Goal: Task Accomplishment & Management: Complete application form

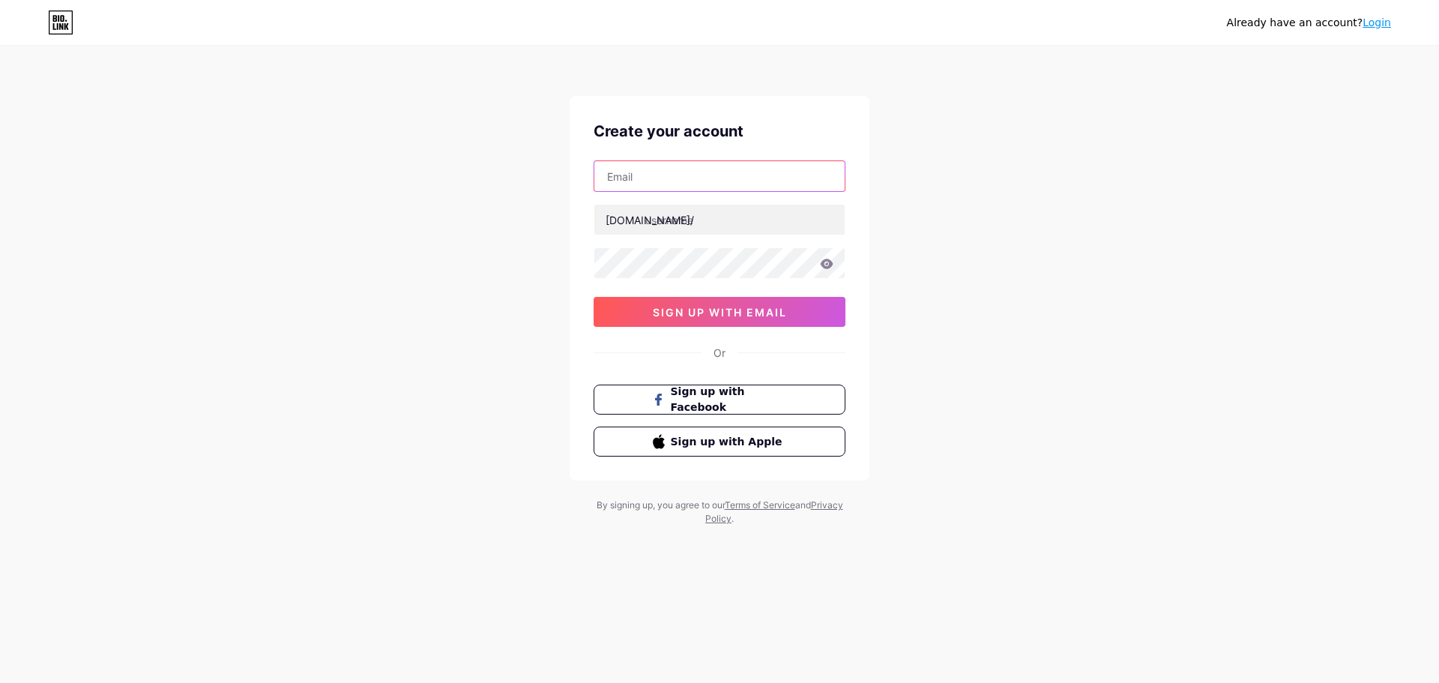
click at [683, 180] on input "text" at bounding box center [719, 176] width 250 height 30
paste input "[EMAIL_ADDRESS][DOMAIN_NAME]"
type input "[EMAIL_ADDRESS][DOMAIN_NAME]"
click at [714, 223] on input "text" at bounding box center [719, 220] width 250 height 30
paste input "newsdeskblog"
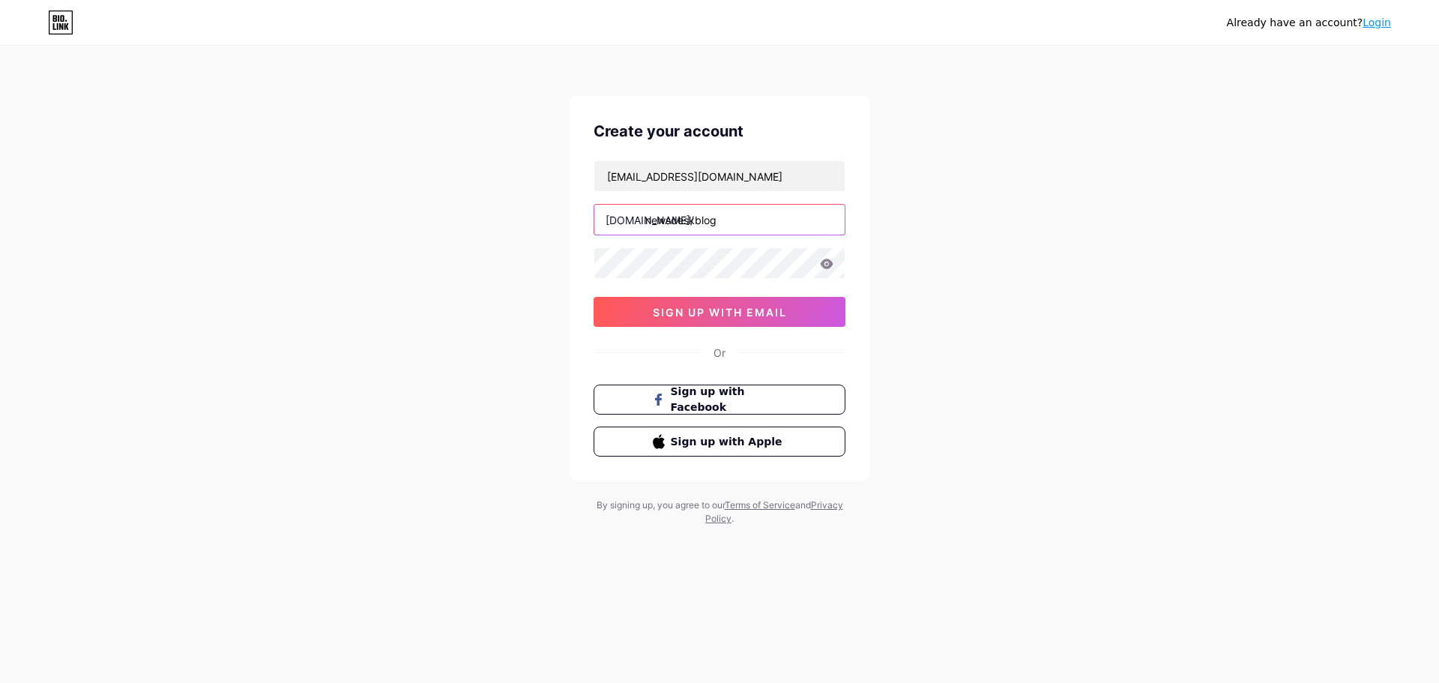
type input "newsdeskblog"
click at [731, 311] on span "sign up with email" at bounding box center [720, 312] width 134 height 13
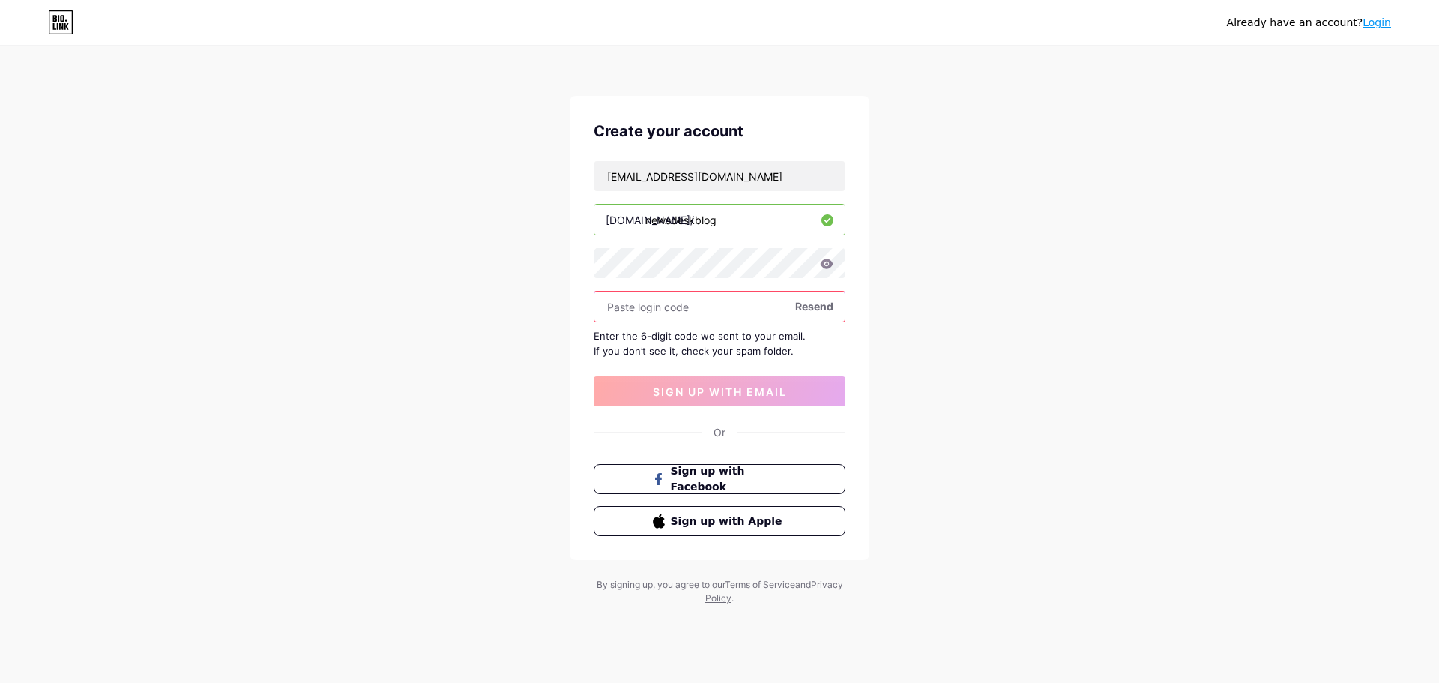
click at [677, 301] on input "text" at bounding box center [719, 306] width 250 height 30
paste input "271307"
type input "271307"
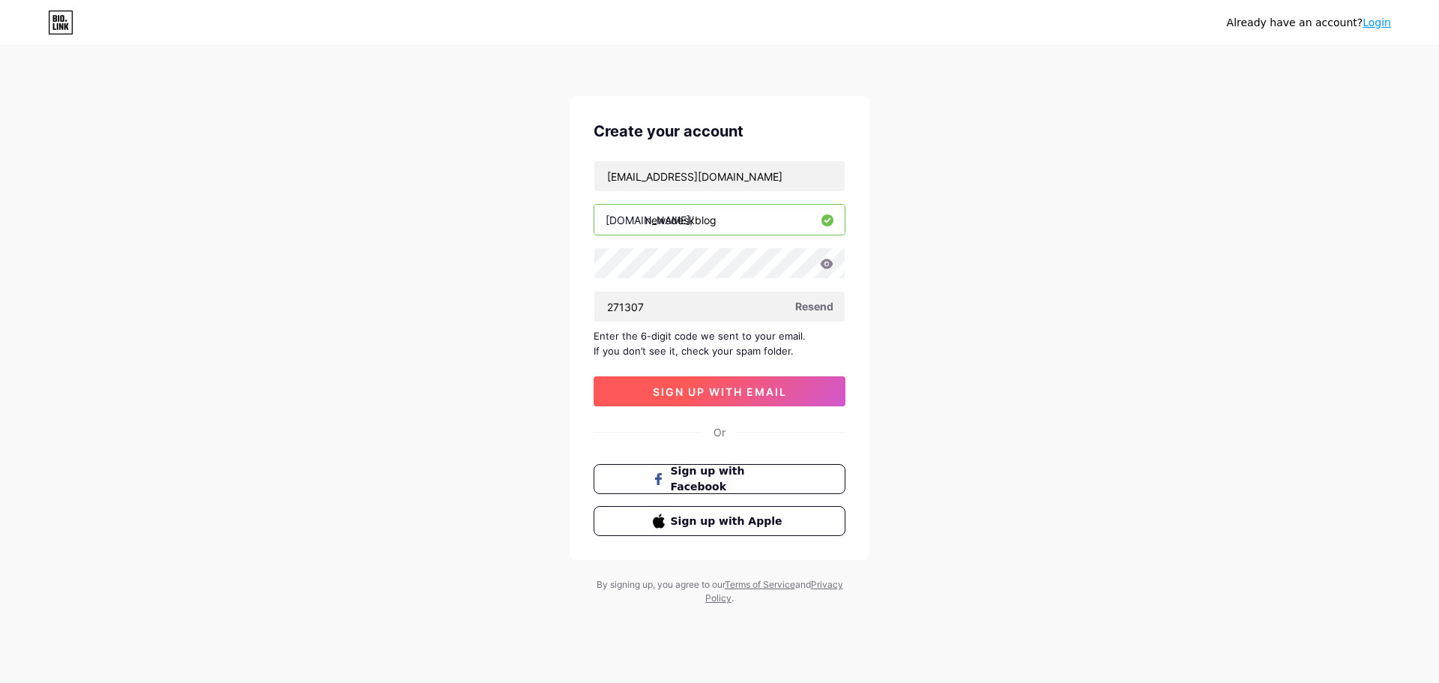
click at [707, 396] on span "sign up with email" at bounding box center [720, 391] width 134 height 13
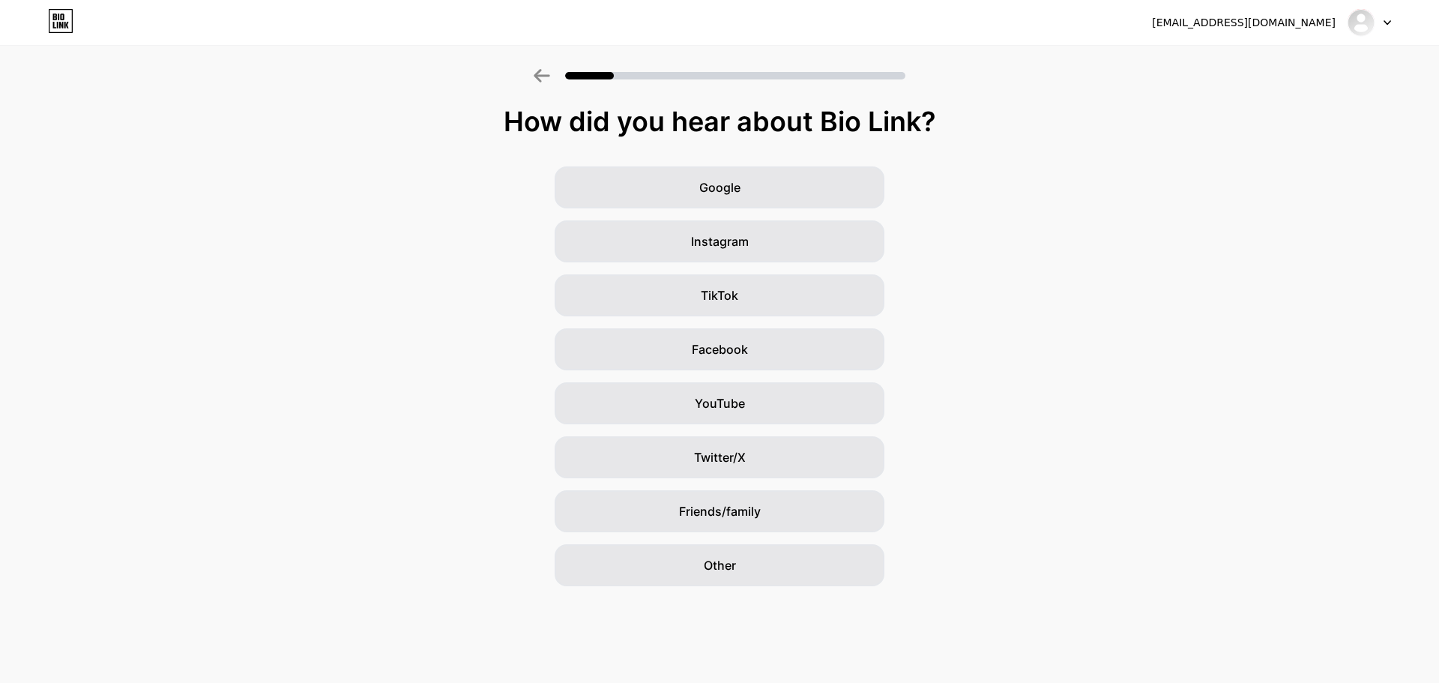
click at [1258, 27] on div "[EMAIL_ADDRESS][DOMAIN_NAME]" at bounding box center [1244, 23] width 184 height 16
click at [1379, 20] on div at bounding box center [1368, 22] width 43 height 27
click at [1214, 22] on div "[EMAIL_ADDRESS][DOMAIN_NAME]" at bounding box center [1244, 23] width 184 height 16
click at [1151, 22] on div "[EMAIL_ADDRESS][DOMAIN_NAME] Logout" at bounding box center [719, 22] width 1439 height 27
click at [326, 175] on div "Google Instagram TikTok Facebook YouTube Twitter/X Friends/family Other" at bounding box center [719, 376] width 1439 height 420
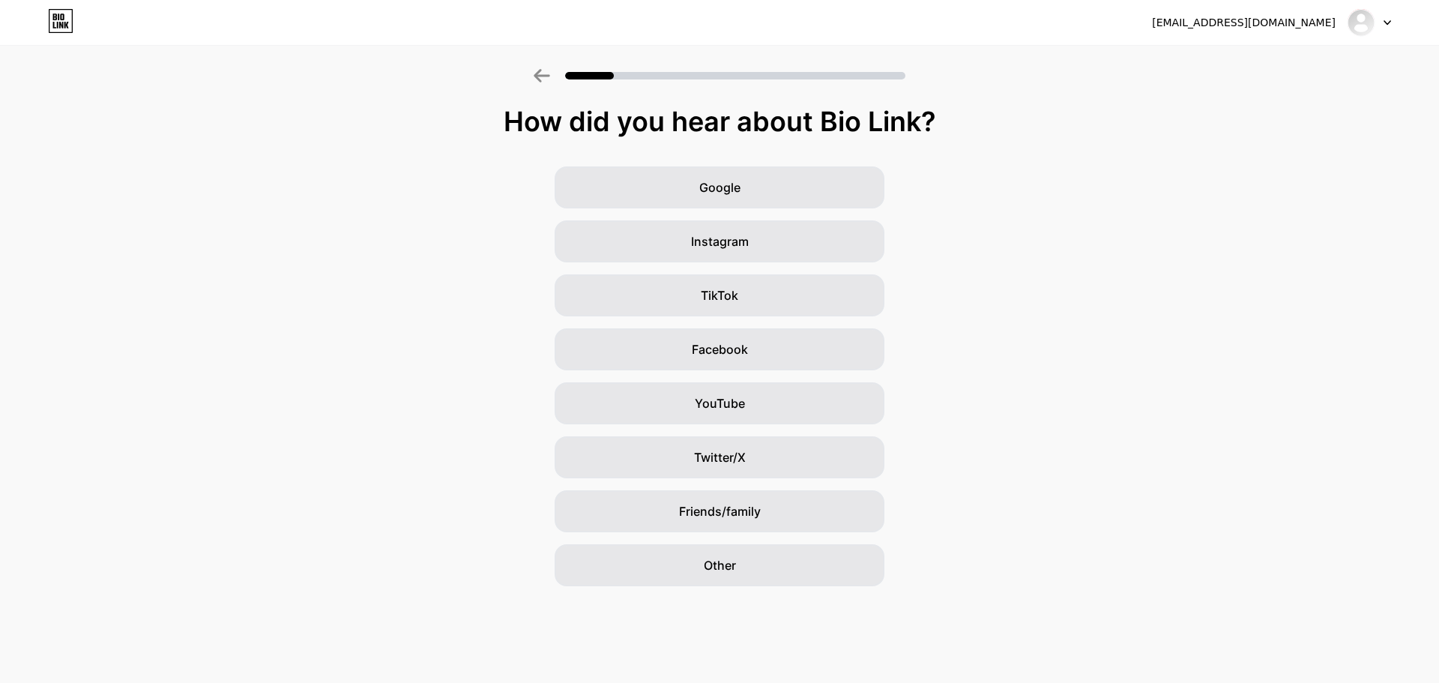
click at [1238, 26] on div "[EMAIL_ADDRESS][DOMAIN_NAME]" at bounding box center [1244, 23] width 184 height 16
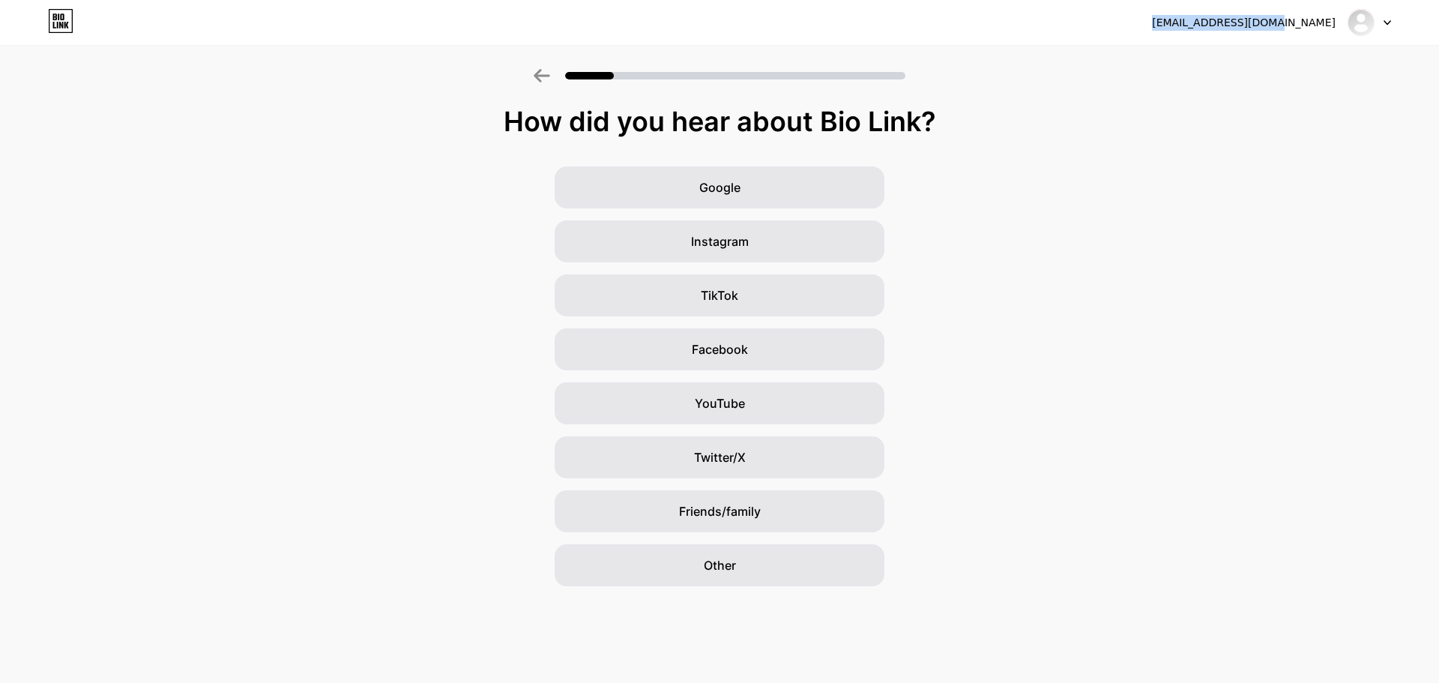
click at [1238, 26] on div "[EMAIL_ADDRESS][DOMAIN_NAME]" at bounding box center [1244, 23] width 184 height 16
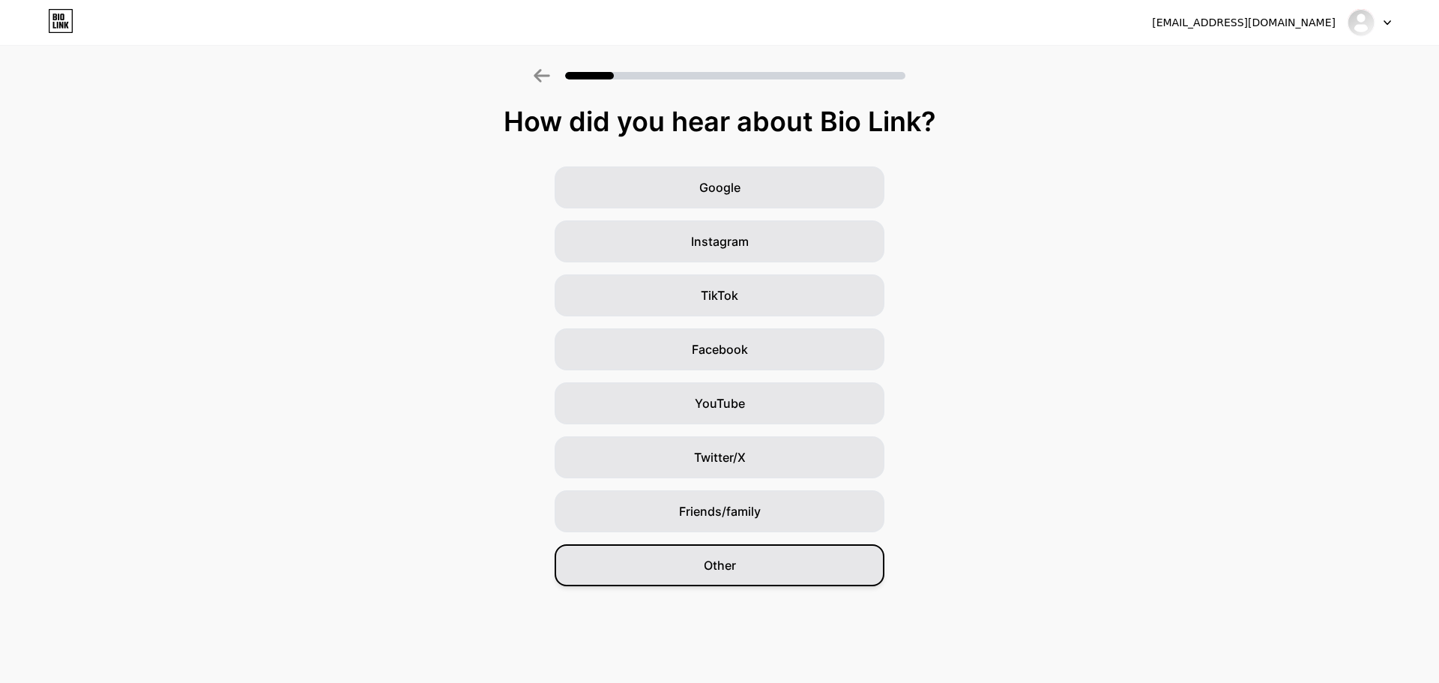
click at [715, 571] on span "Other" at bounding box center [720, 565] width 32 height 18
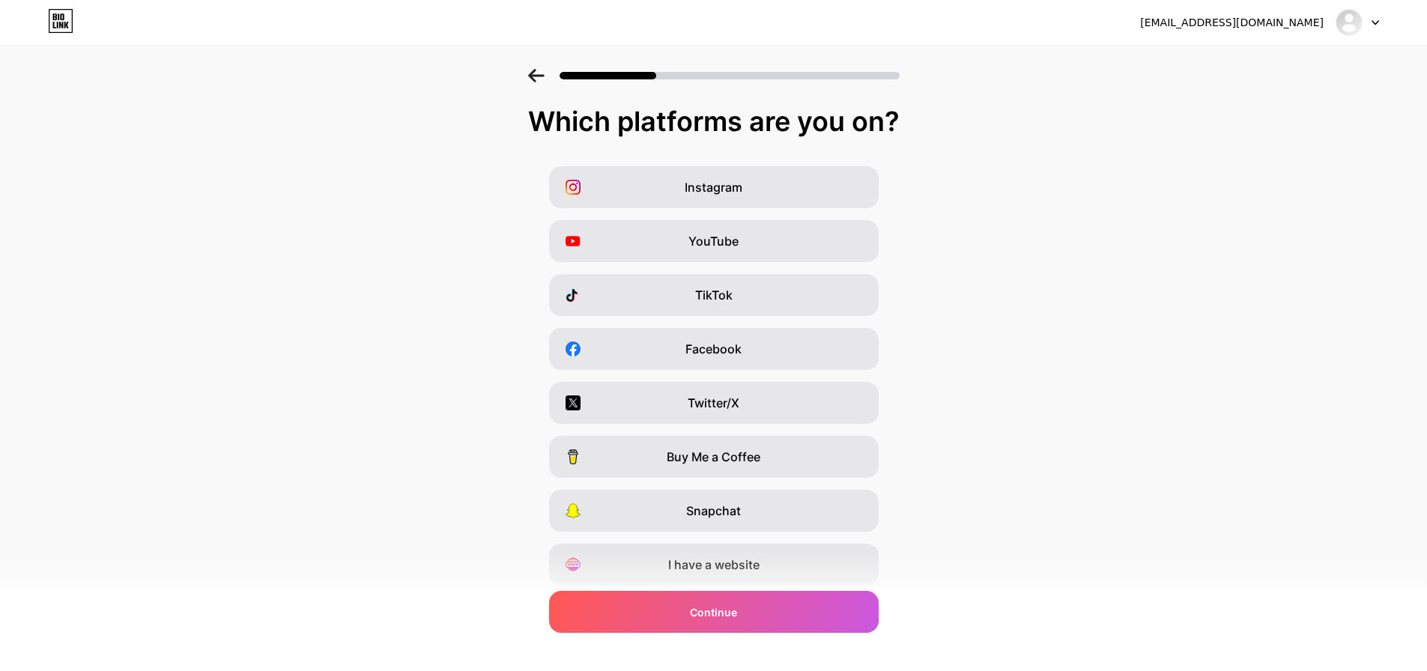
click at [395, 301] on div "Instagram YouTube TikTok Facebook Twitter/X Buy Me a Coffee Snapchat I have a w…" at bounding box center [713, 376] width 1412 height 420
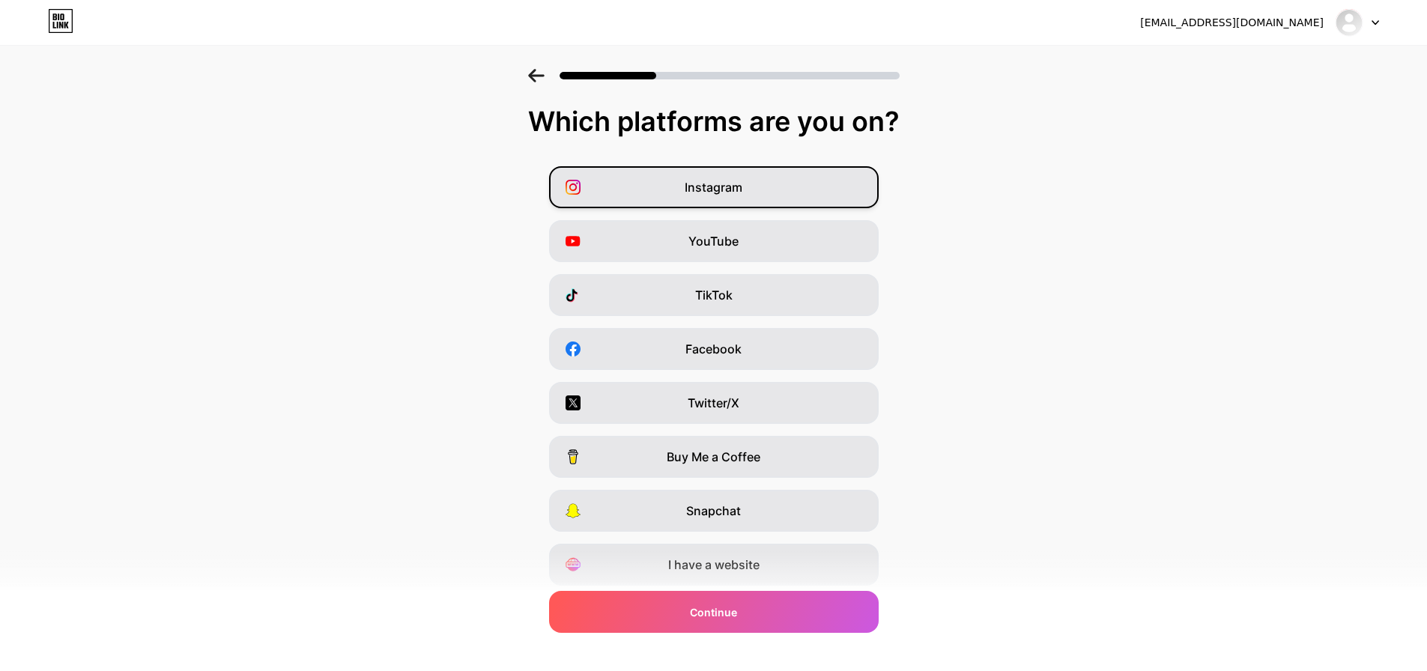
click at [861, 181] on div "Instagram" at bounding box center [714, 187] width 330 height 42
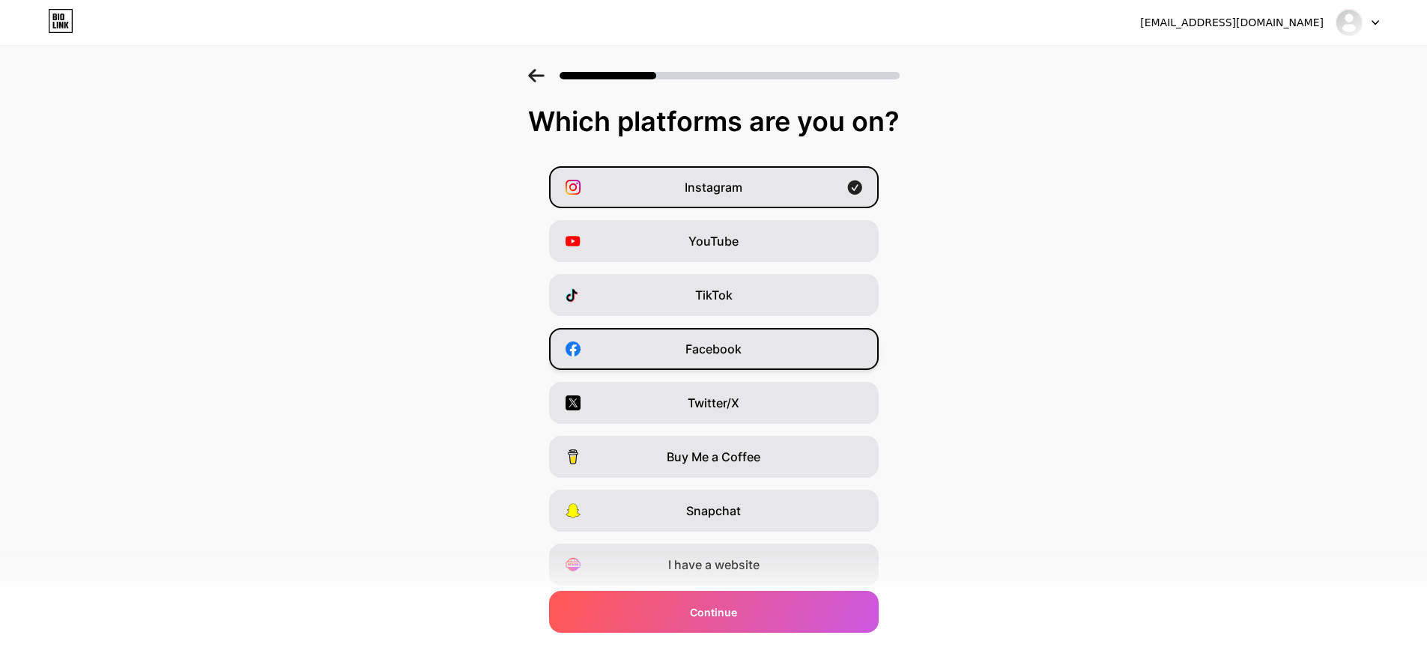
click at [862, 358] on div "Facebook" at bounding box center [714, 349] width 330 height 42
click at [879, 405] on div "Twitter/X" at bounding box center [714, 403] width 330 height 42
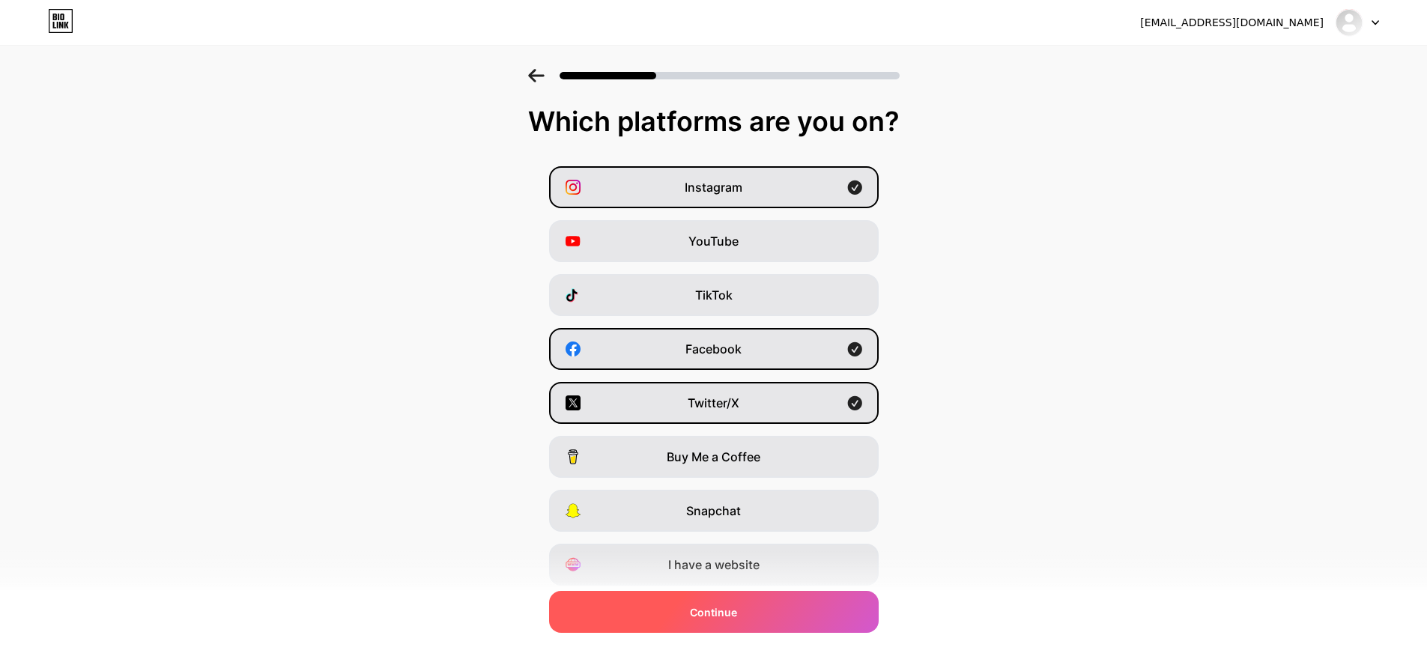
drag, startPoint x: 790, startPoint y: 610, endPoint x: 806, endPoint y: 607, distance: 16.0
click at [796, 609] on div "Continue" at bounding box center [714, 612] width 330 height 42
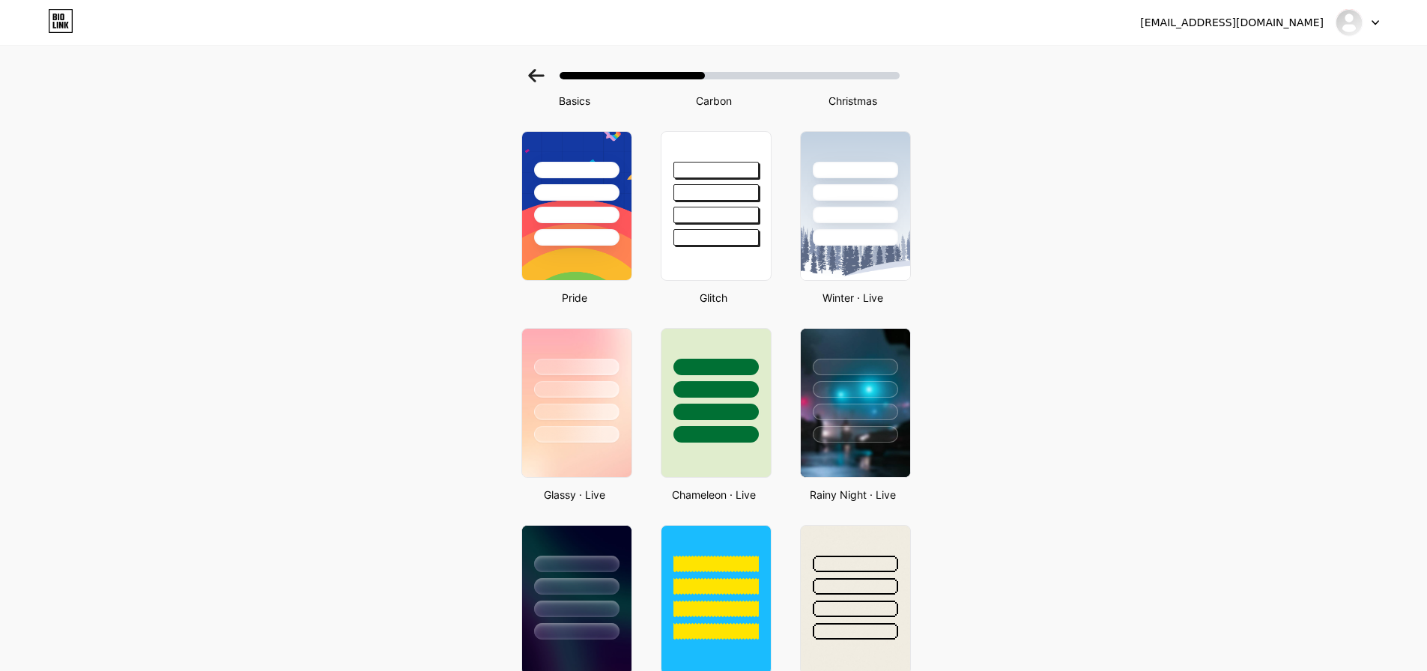
scroll to position [214, 0]
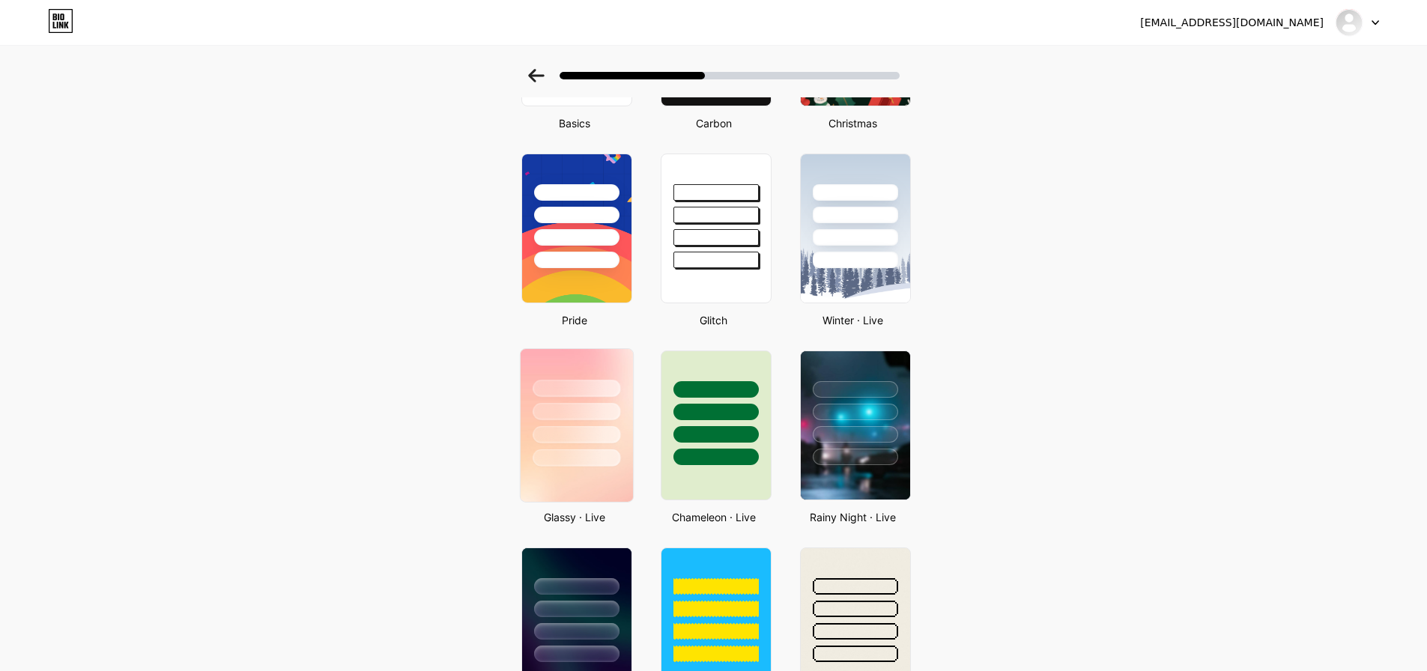
click at [583, 455] on div at bounding box center [577, 458] width 88 height 17
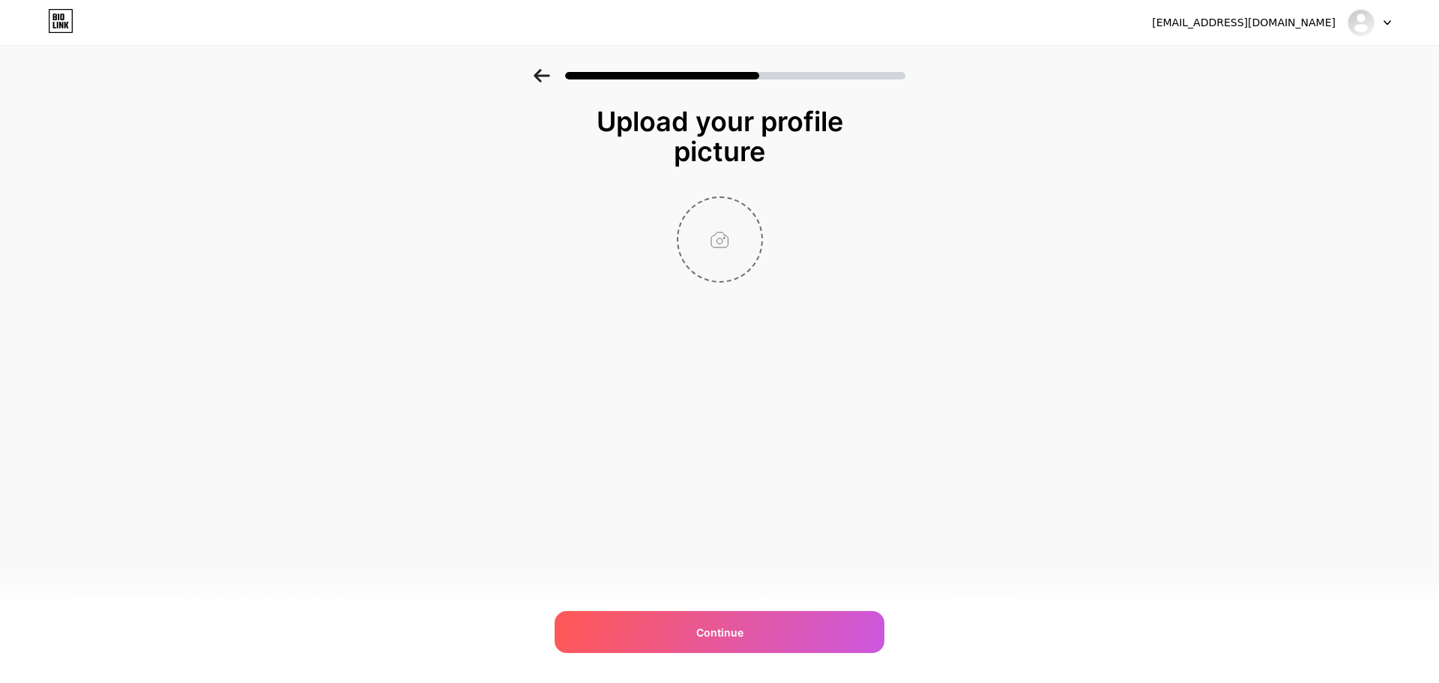
click at [716, 229] on input "file" at bounding box center [719, 239] width 83 height 83
type input "C:\fakepath\news desk blog logo.jpg"
drag, startPoint x: 722, startPoint y: 631, endPoint x: 746, endPoint y: 575, distance: 61.1
click at [722, 630] on span "Continue" at bounding box center [719, 632] width 47 height 16
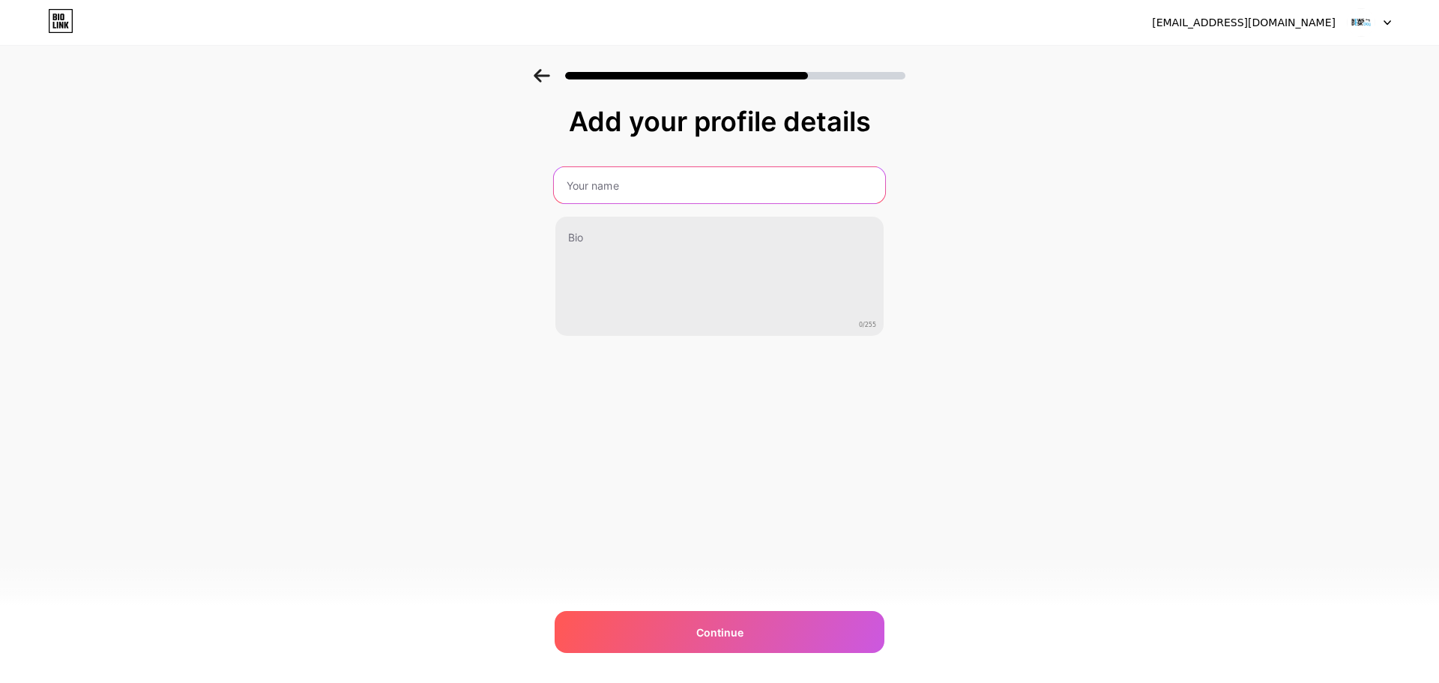
click at [620, 192] on input "text" at bounding box center [719, 185] width 331 height 36
type input "NewsDeskBlog"
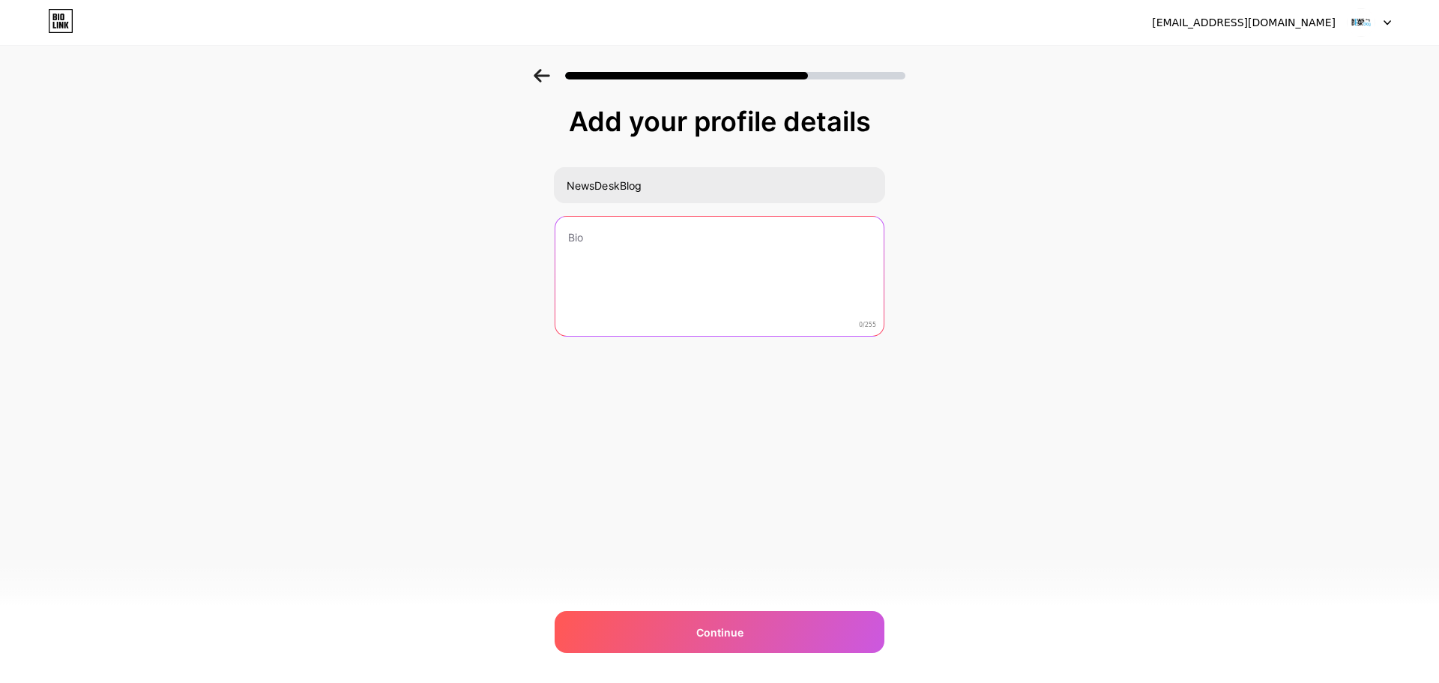
click at [611, 251] on textarea at bounding box center [719, 277] width 328 height 121
paste textarea "[DOMAIN_NAME] provides all the latest and trending news around the world on all…"
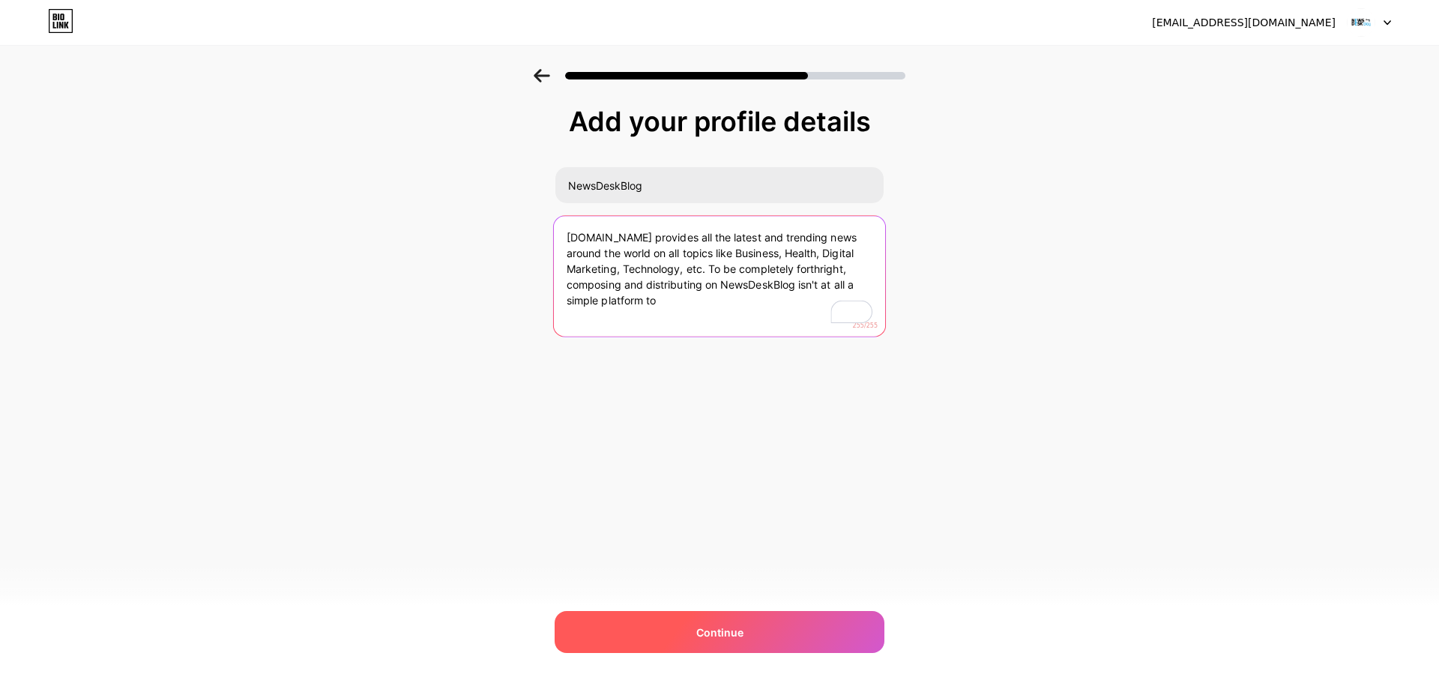
type textarea "[DOMAIN_NAME] provides all the latest and trending news around the world on all…"
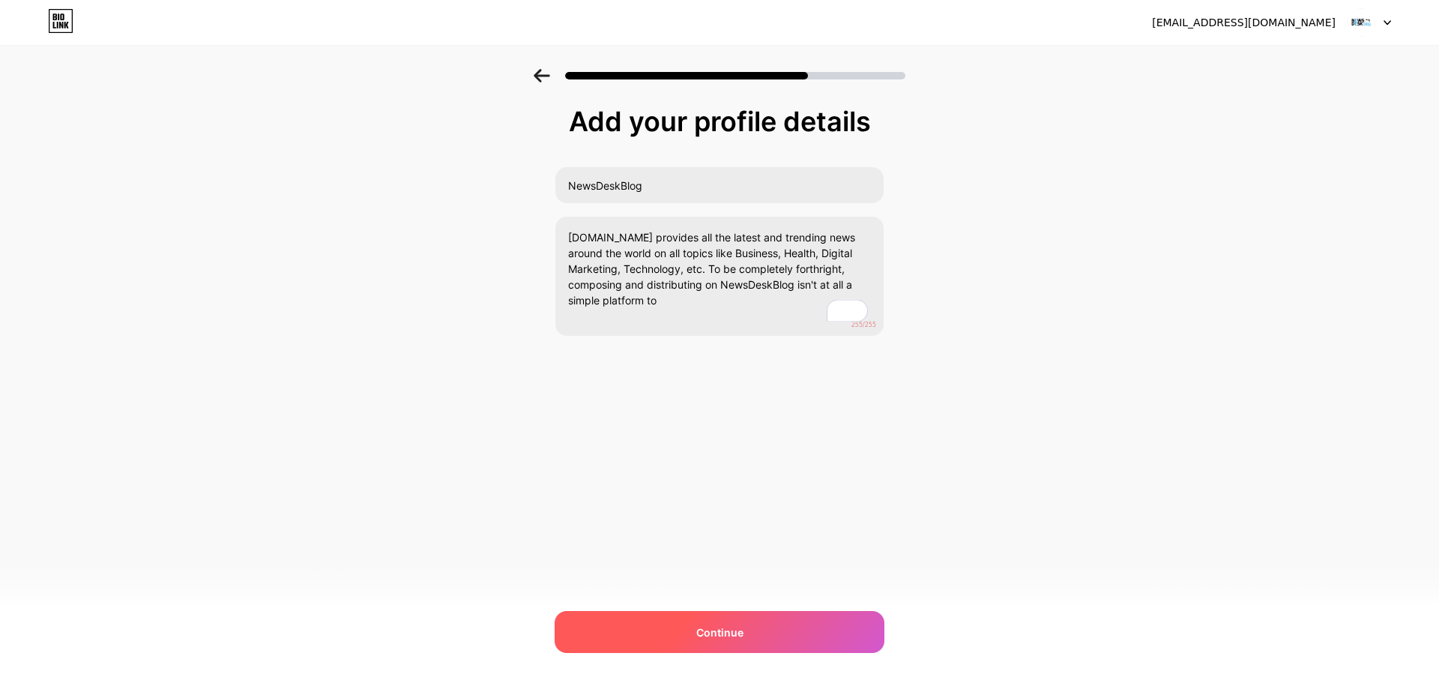
click at [702, 639] on span "Continue" at bounding box center [719, 632] width 47 height 16
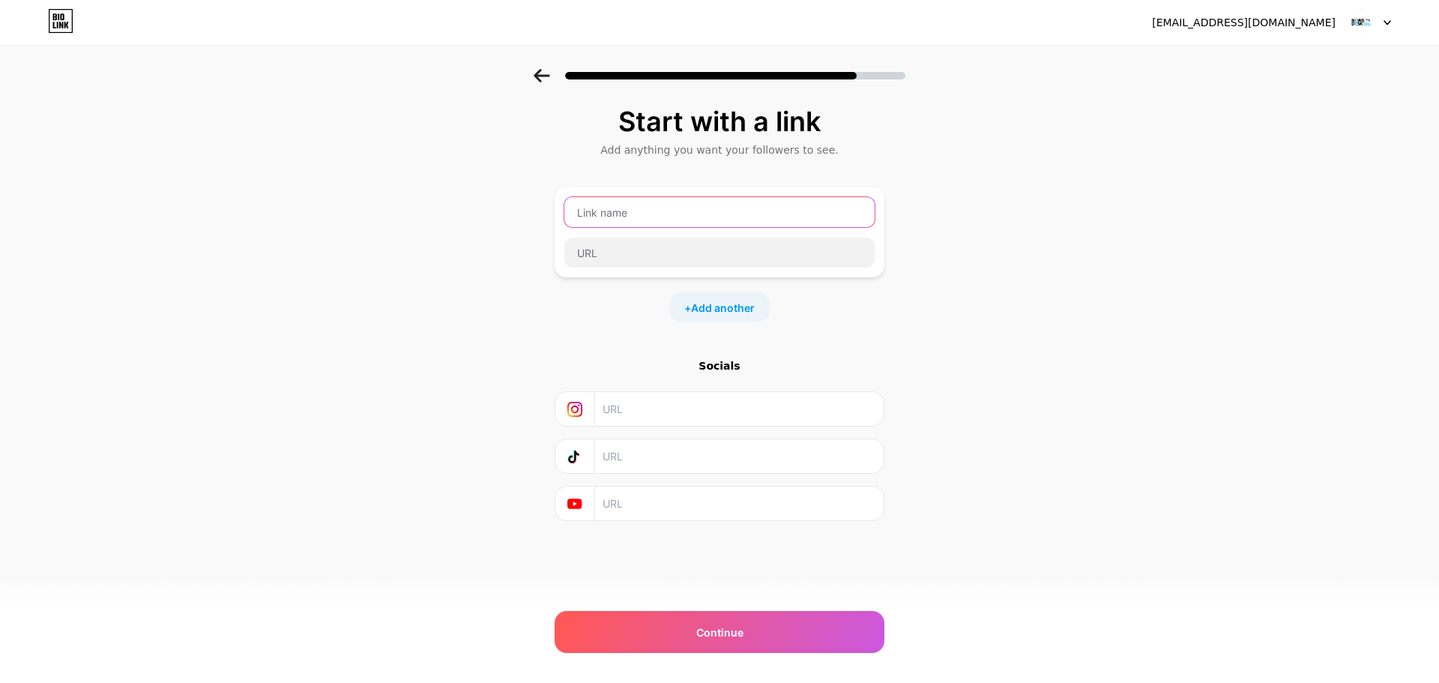
click at [640, 217] on input "text" at bounding box center [719, 212] width 310 height 30
click at [662, 217] on input "text" at bounding box center [719, 212] width 310 height 30
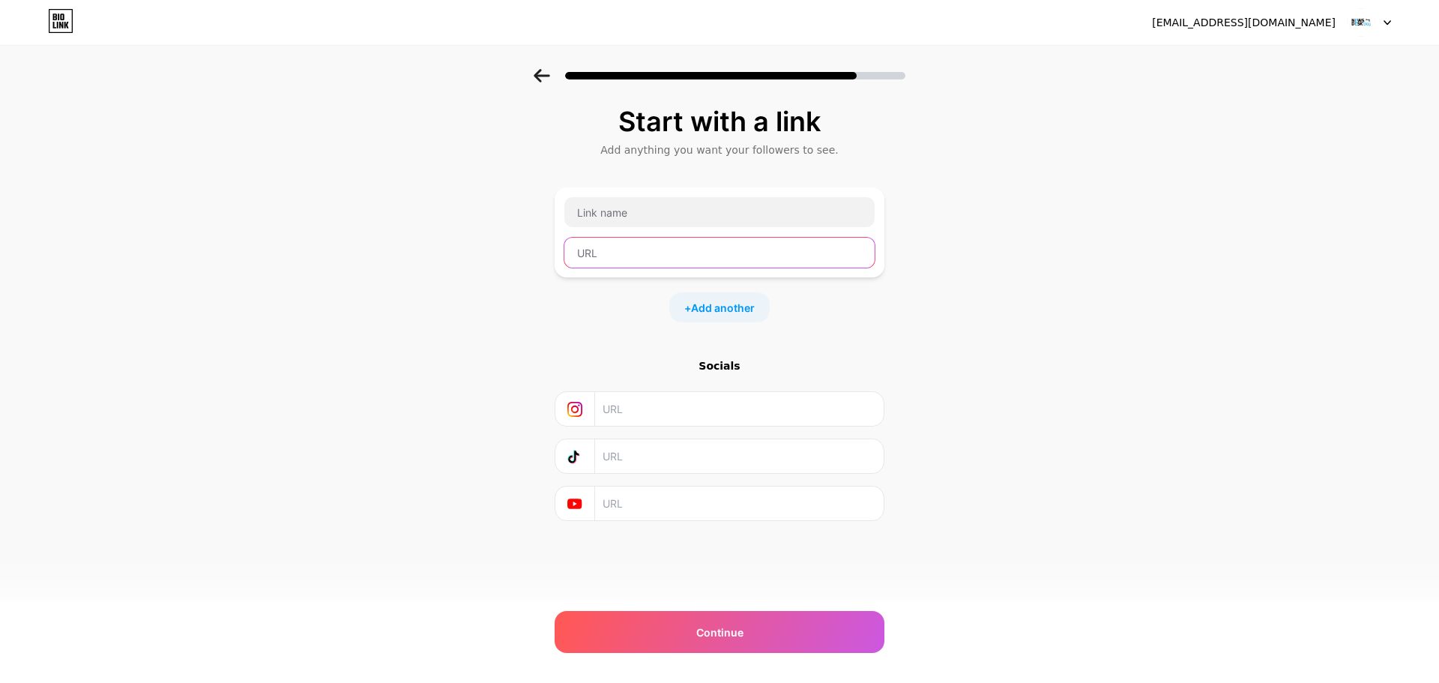
click at [592, 245] on input "text" at bounding box center [719, 253] width 310 height 30
paste input "[URL][DOMAIN_NAME]"
type input "[URL][DOMAIN_NAME]"
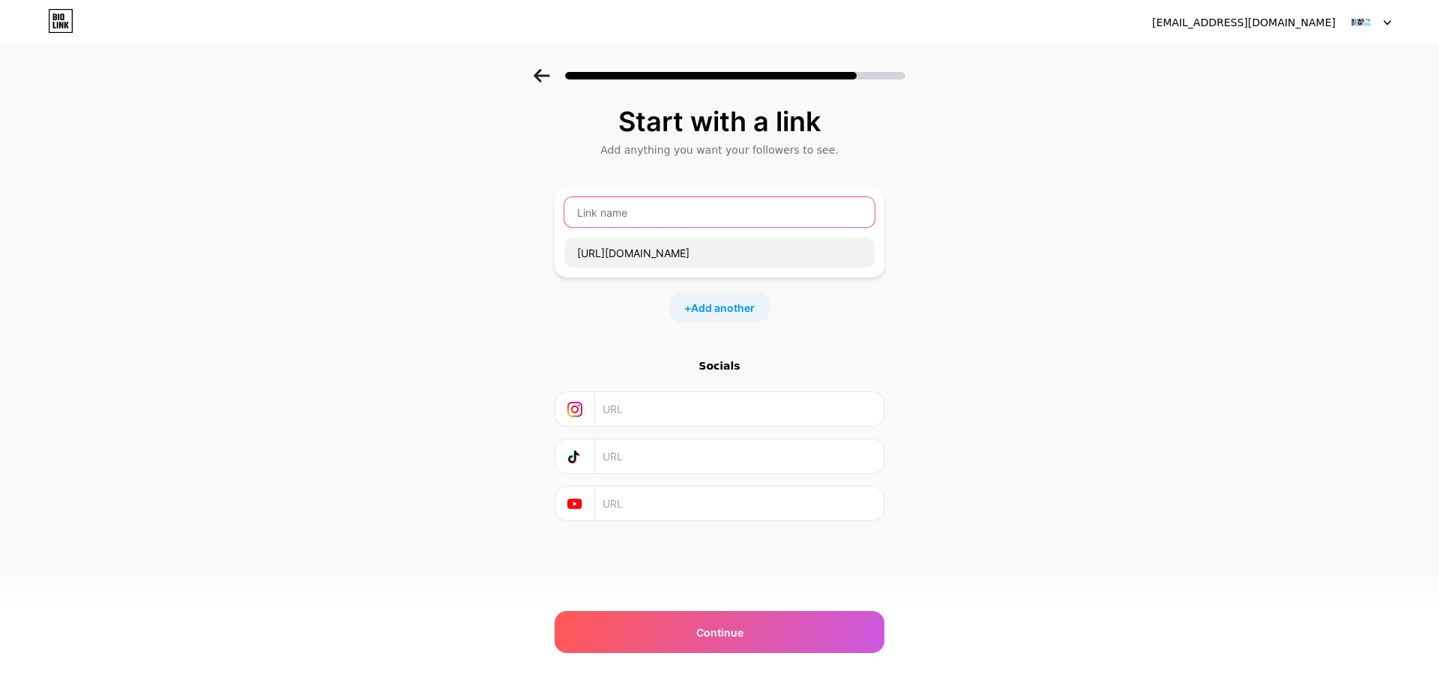
drag, startPoint x: 599, startPoint y: 220, endPoint x: 590, endPoint y: 220, distance: 8.2
click at [598, 220] on input "text" at bounding box center [719, 212] width 310 height 30
type input "instagram"
click at [711, 307] on span "Add another" at bounding box center [723, 308] width 64 height 16
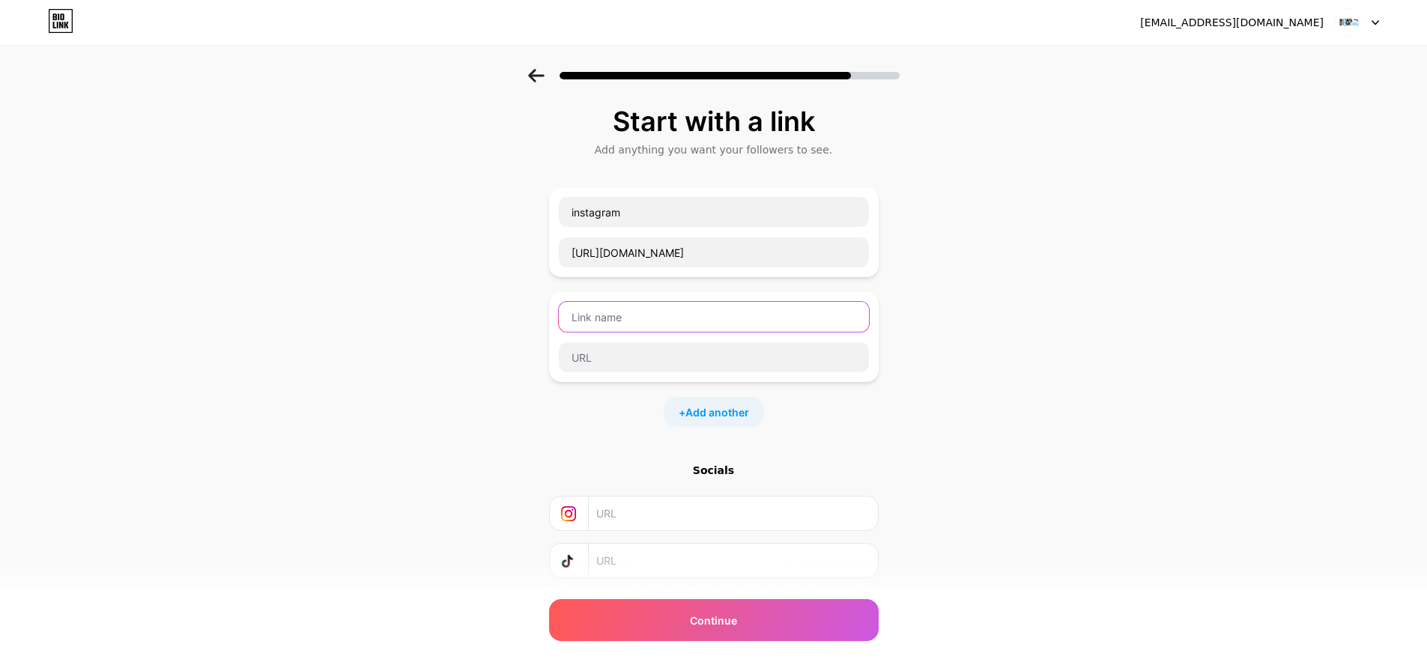
click at [641, 318] on input "text" at bounding box center [714, 317] width 310 height 30
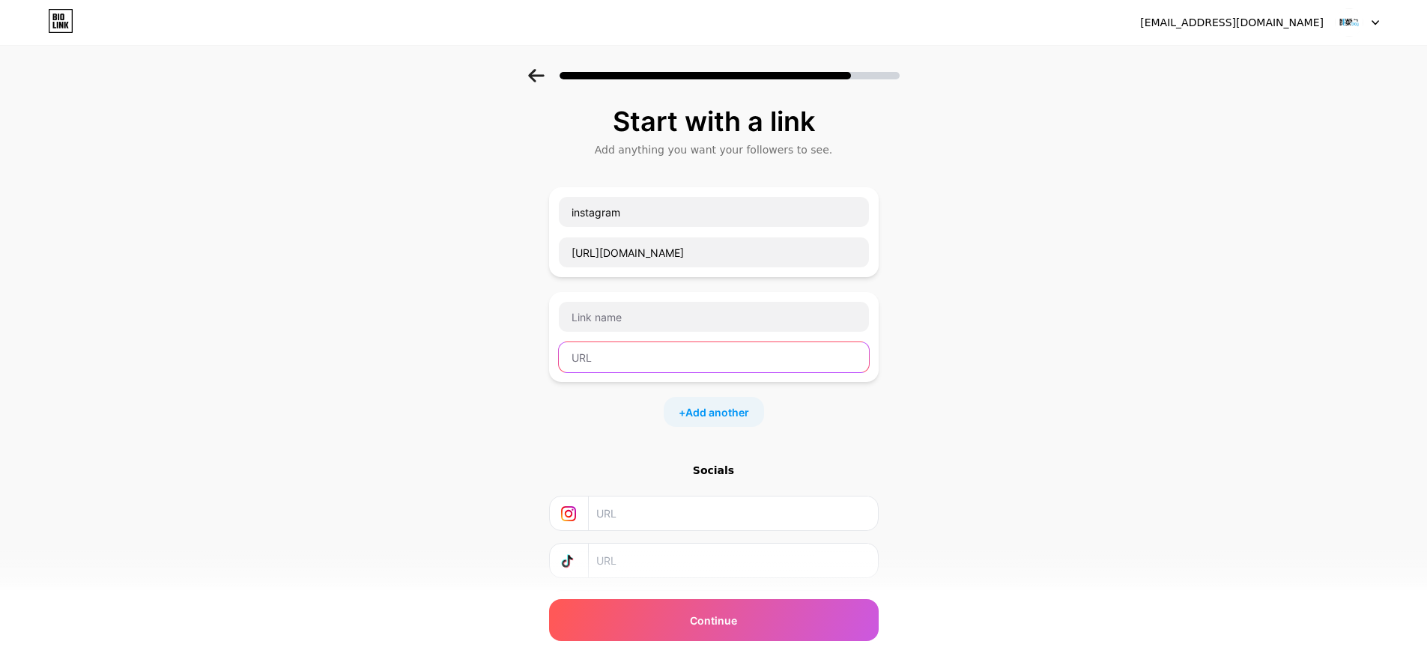
click at [622, 367] on input "text" at bounding box center [714, 357] width 310 height 30
paste input "[URL][DOMAIN_NAME]"
type input "[URL][DOMAIN_NAME]"
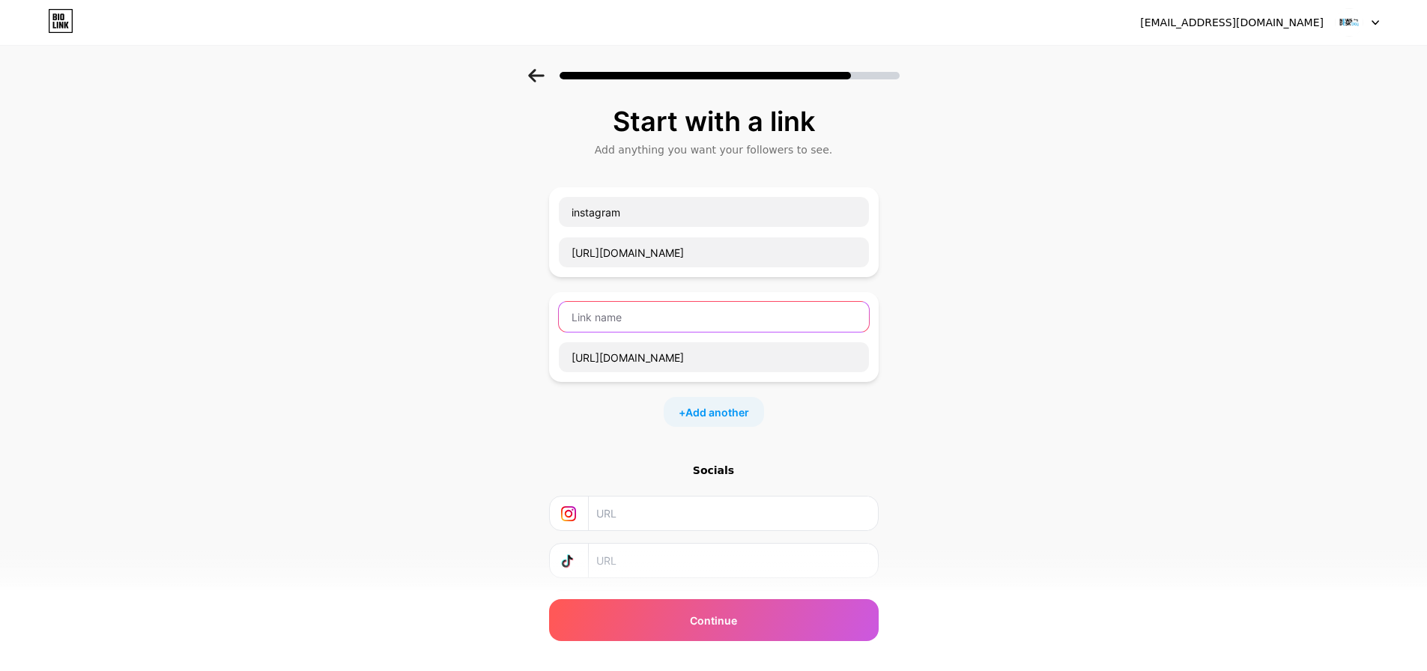
click at [626, 321] on input "text" at bounding box center [714, 317] width 310 height 30
type input "facebook"
click at [732, 422] on div "+ Add another" at bounding box center [714, 412] width 100 height 30
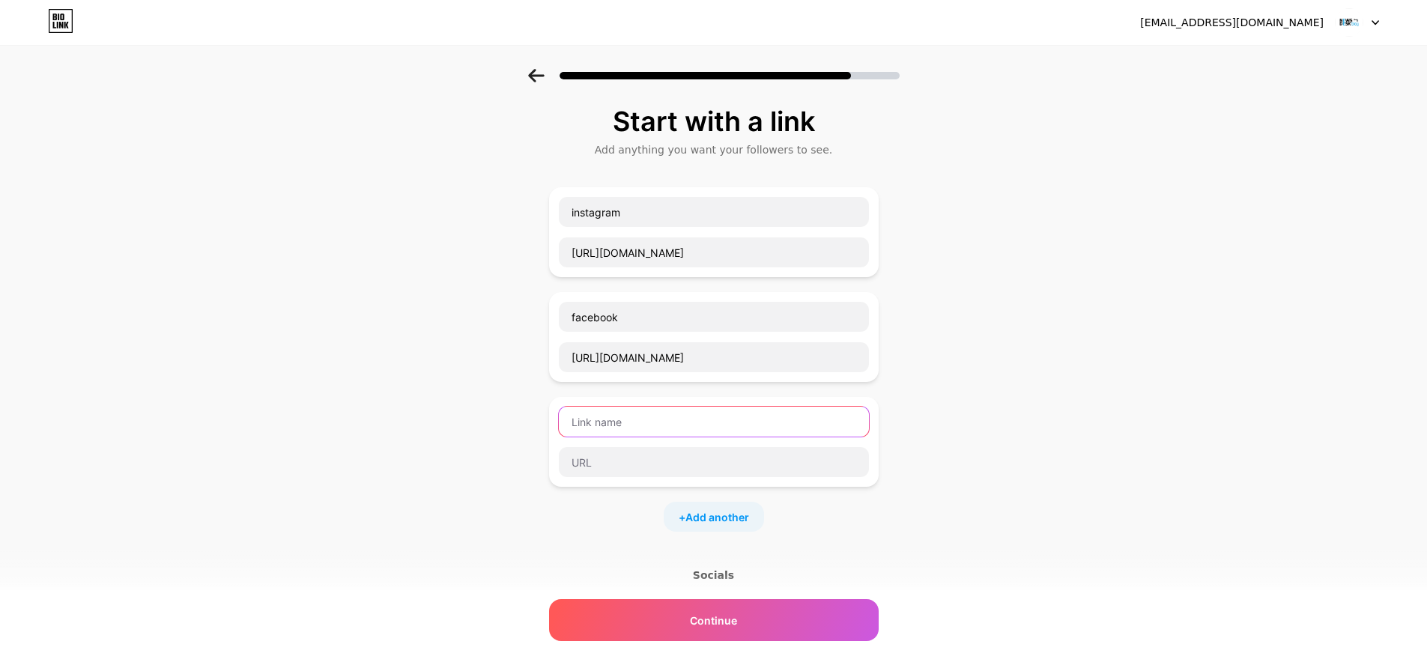
click at [623, 416] on input "text" at bounding box center [714, 422] width 310 height 30
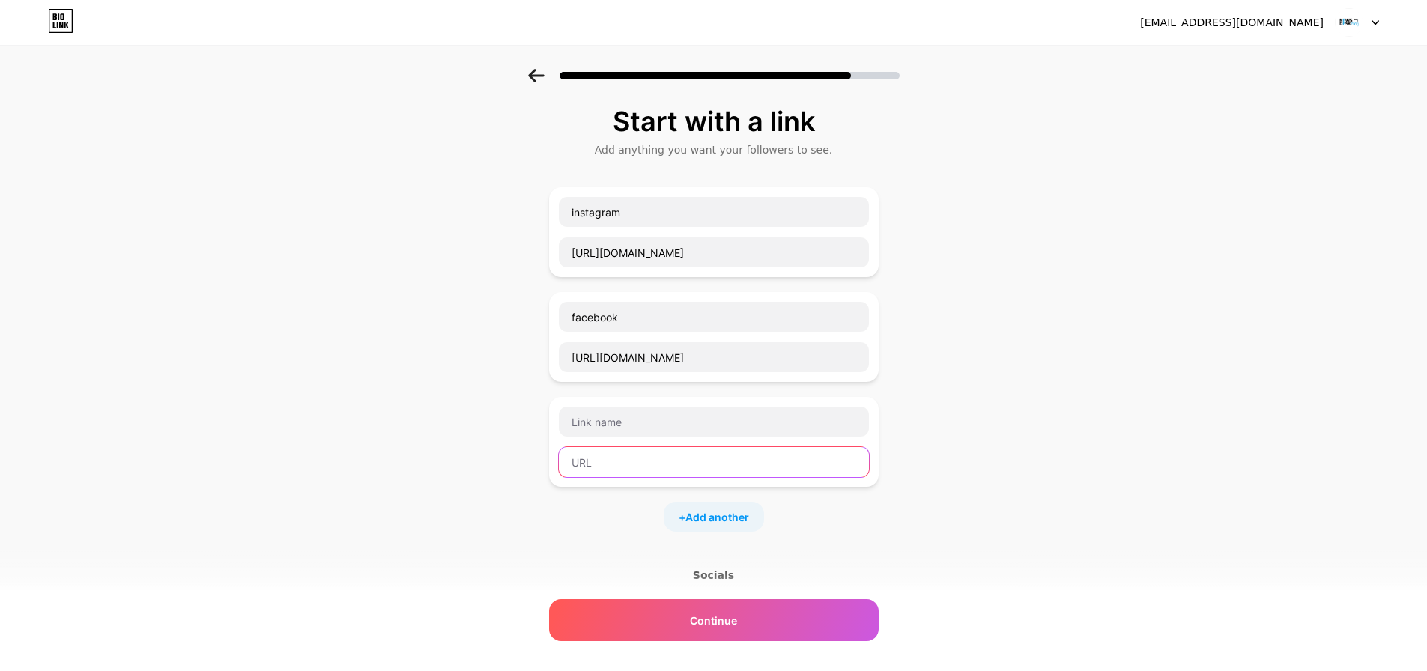
click at [614, 462] on input "text" at bounding box center [714, 462] width 310 height 30
paste input "[URL][DOMAIN_NAME]"
type input "[URL][DOMAIN_NAME]"
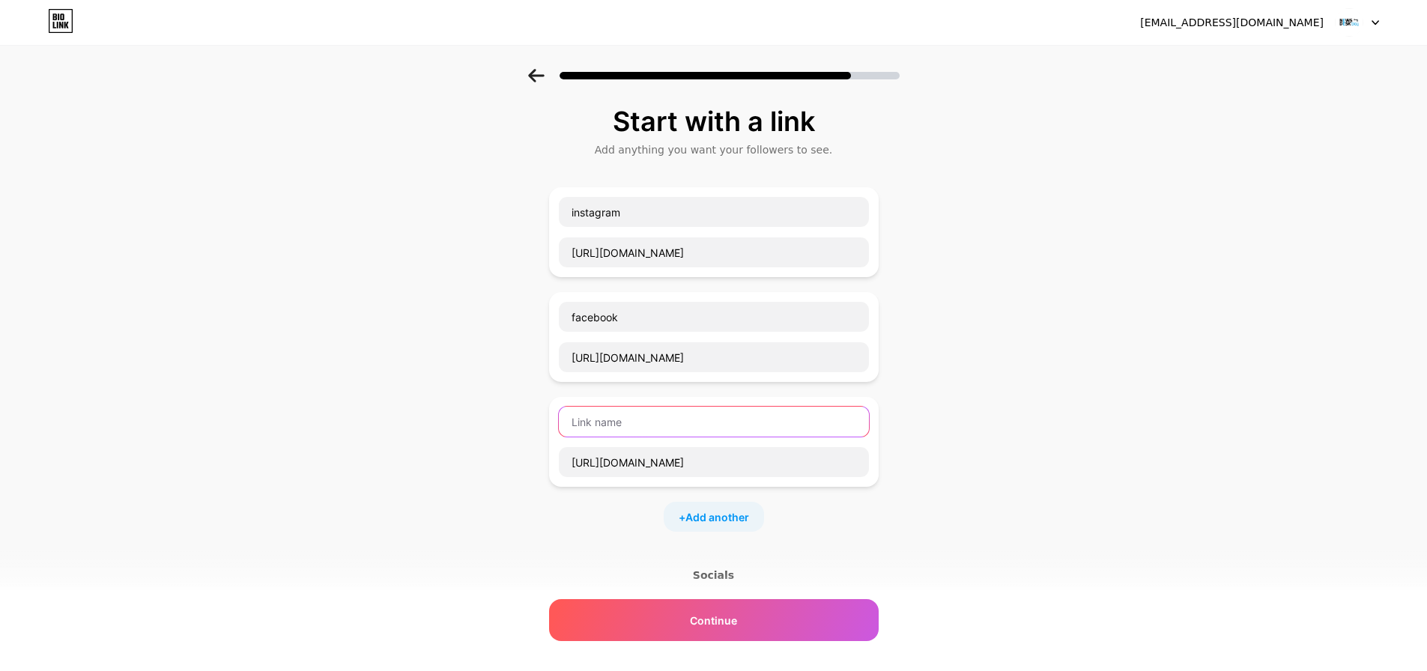
click at [626, 429] on input "text" at bounding box center [714, 422] width 310 height 30
type input "twitter"
click at [665, 518] on div "+ Add another" at bounding box center [714, 517] width 330 height 30
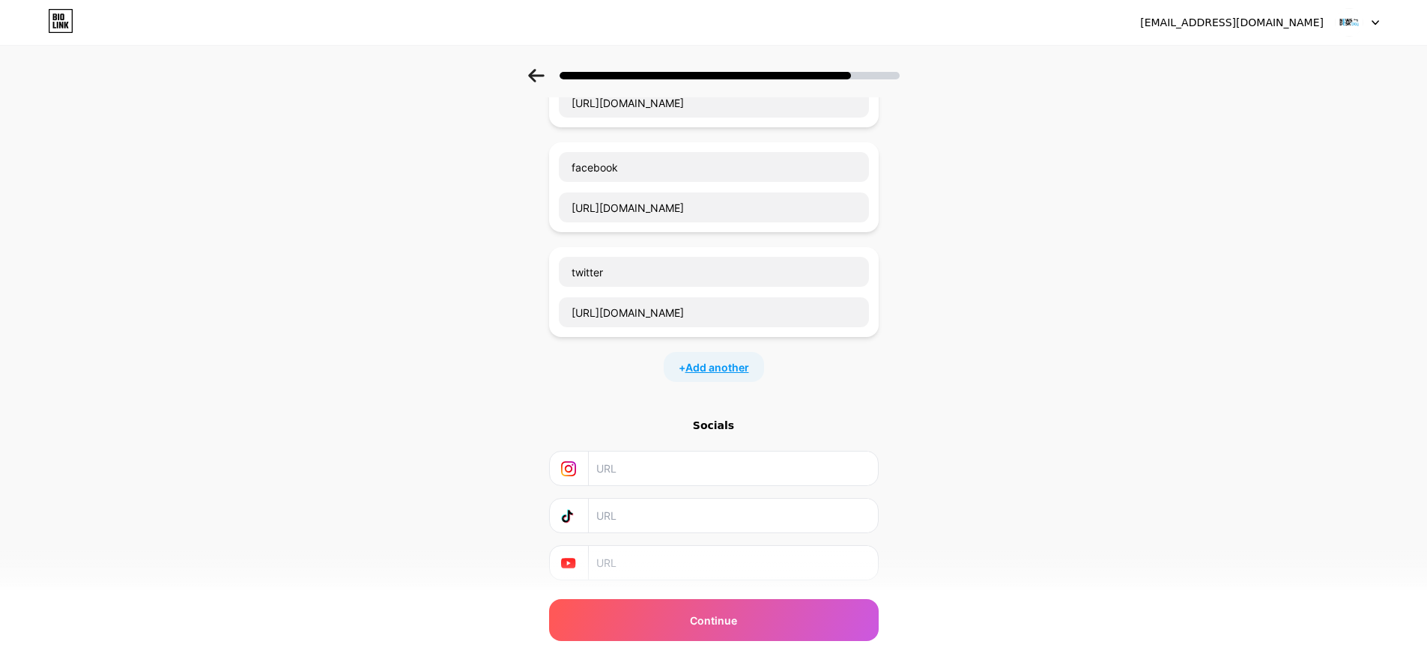
click at [717, 373] on span "Add another" at bounding box center [718, 368] width 64 height 16
click at [668, 418] on input "text" at bounding box center [714, 417] width 310 height 30
paste input "[URL][DOMAIN_NAME]"
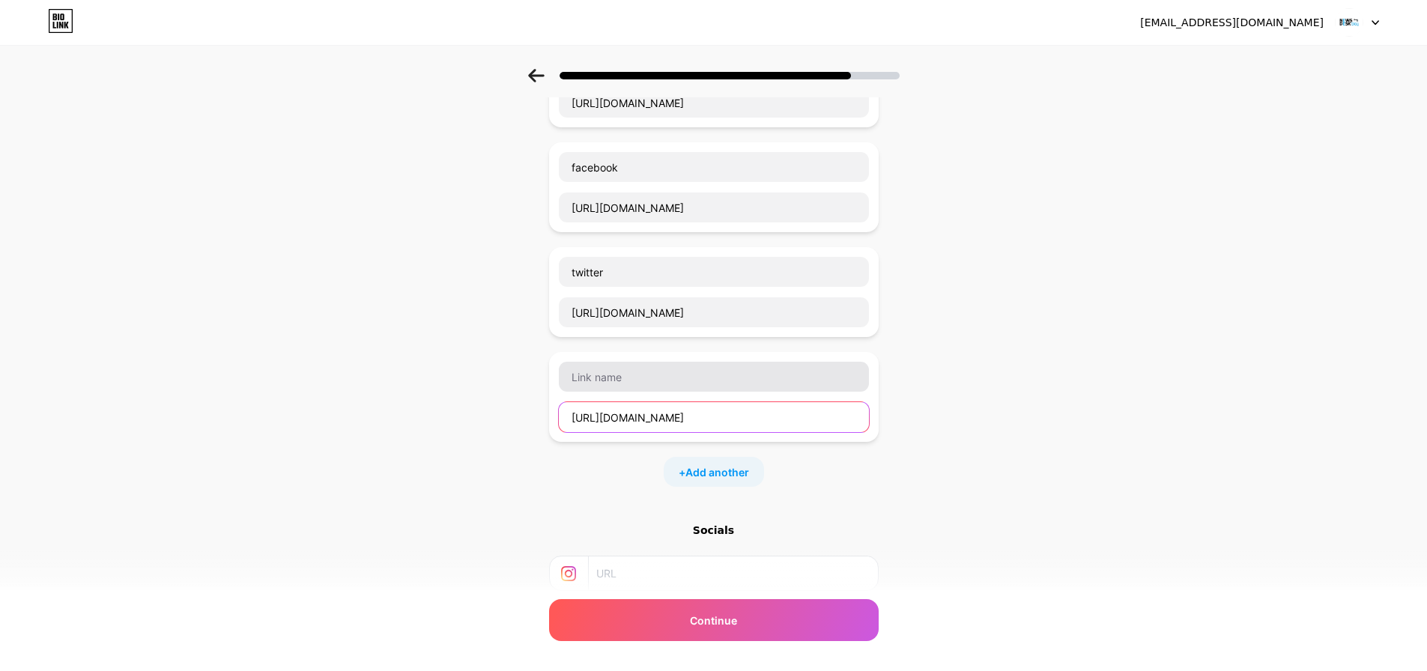
type input "[URL][DOMAIN_NAME]"
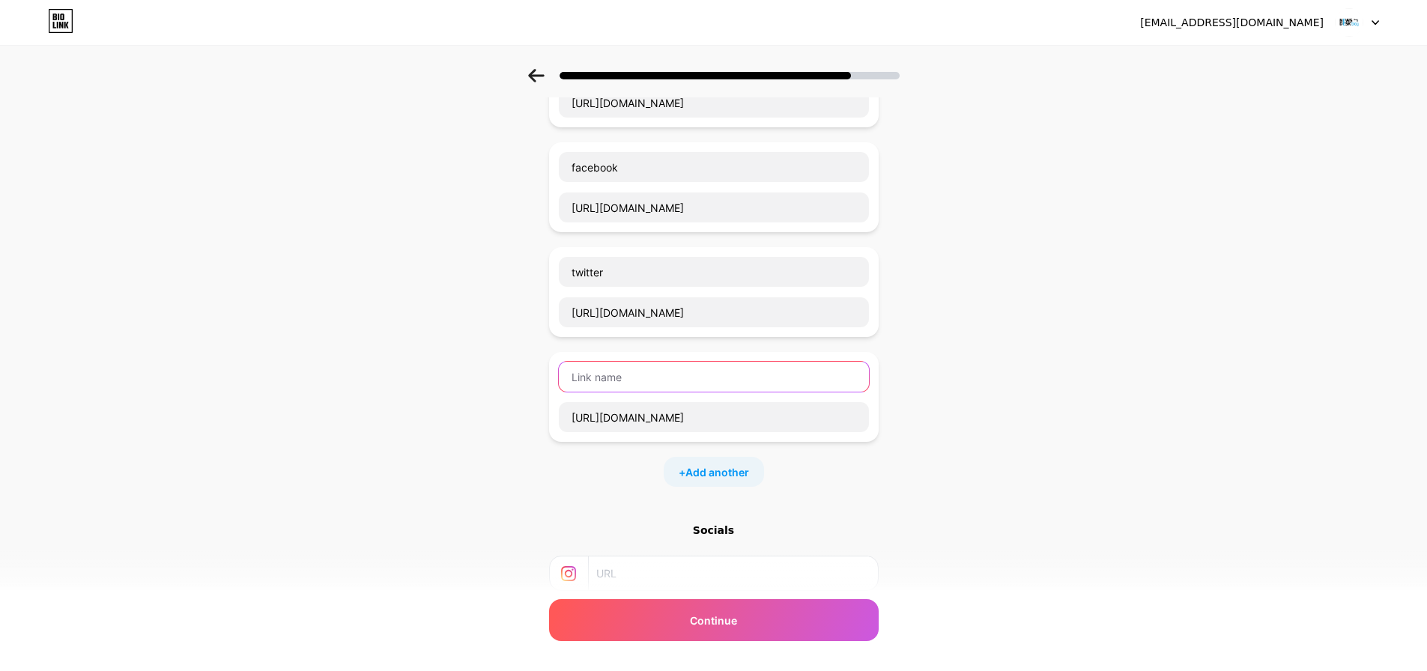
click at [679, 376] on input "text" at bounding box center [714, 377] width 310 height 30
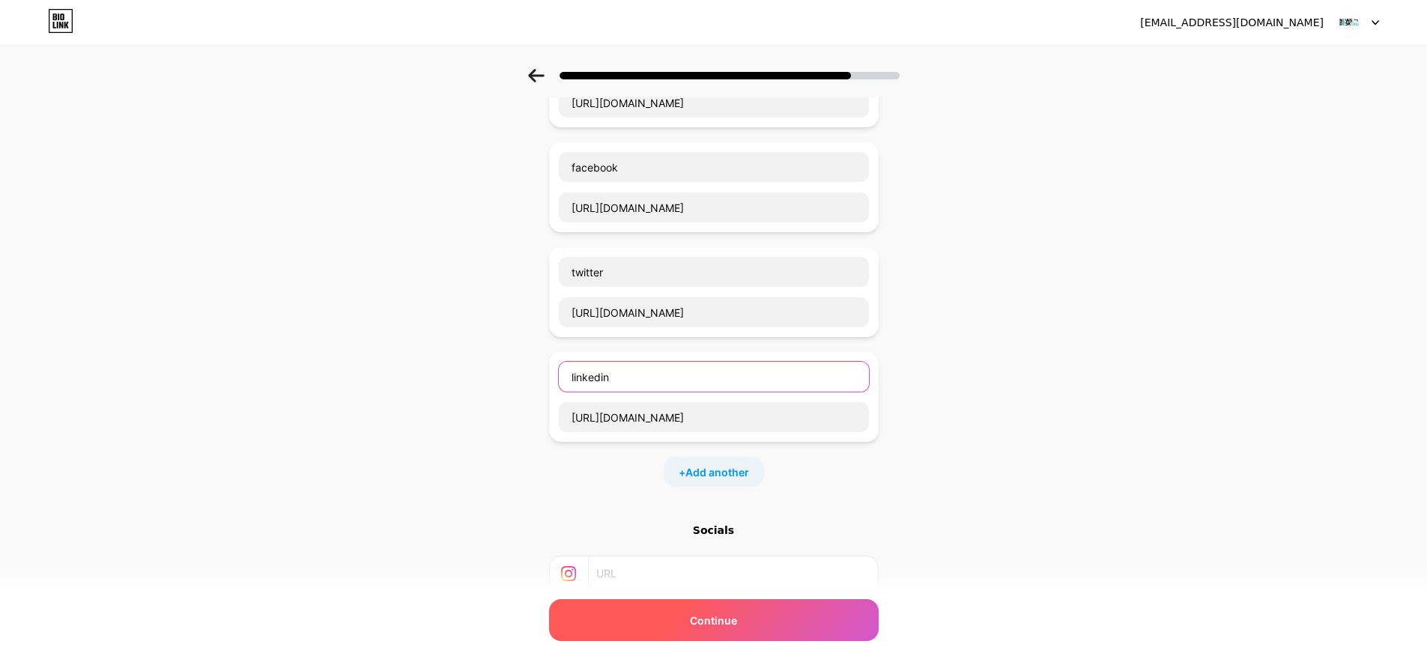
type input "linkedin"
click at [689, 616] on div "Continue" at bounding box center [714, 620] width 330 height 42
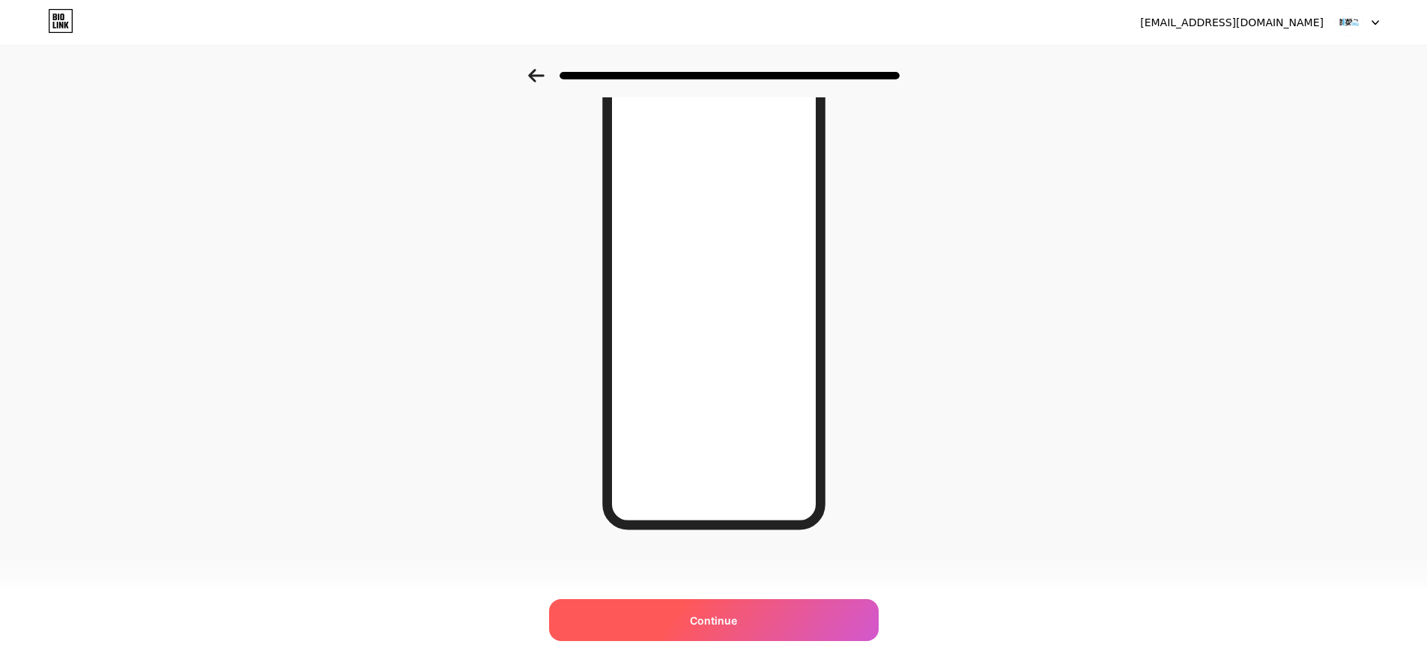
scroll to position [7, 0]
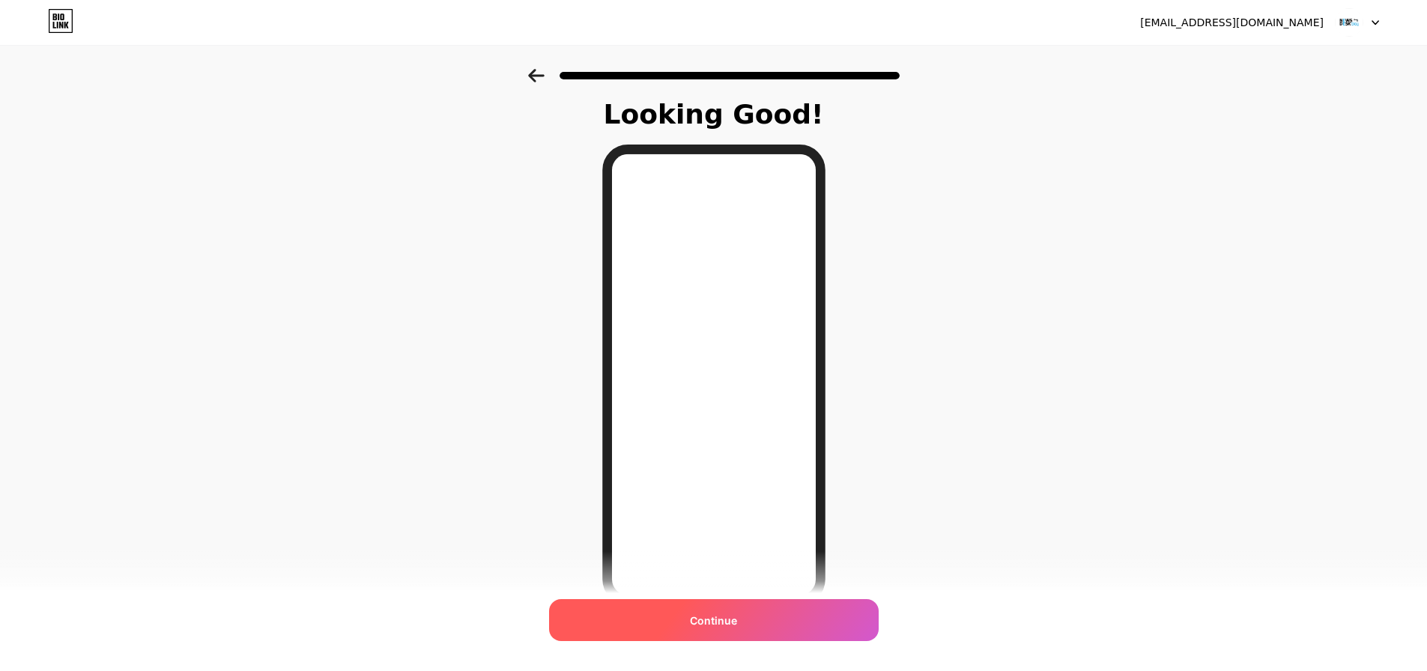
click at [735, 629] on div "Continue" at bounding box center [714, 620] width 330 height 42
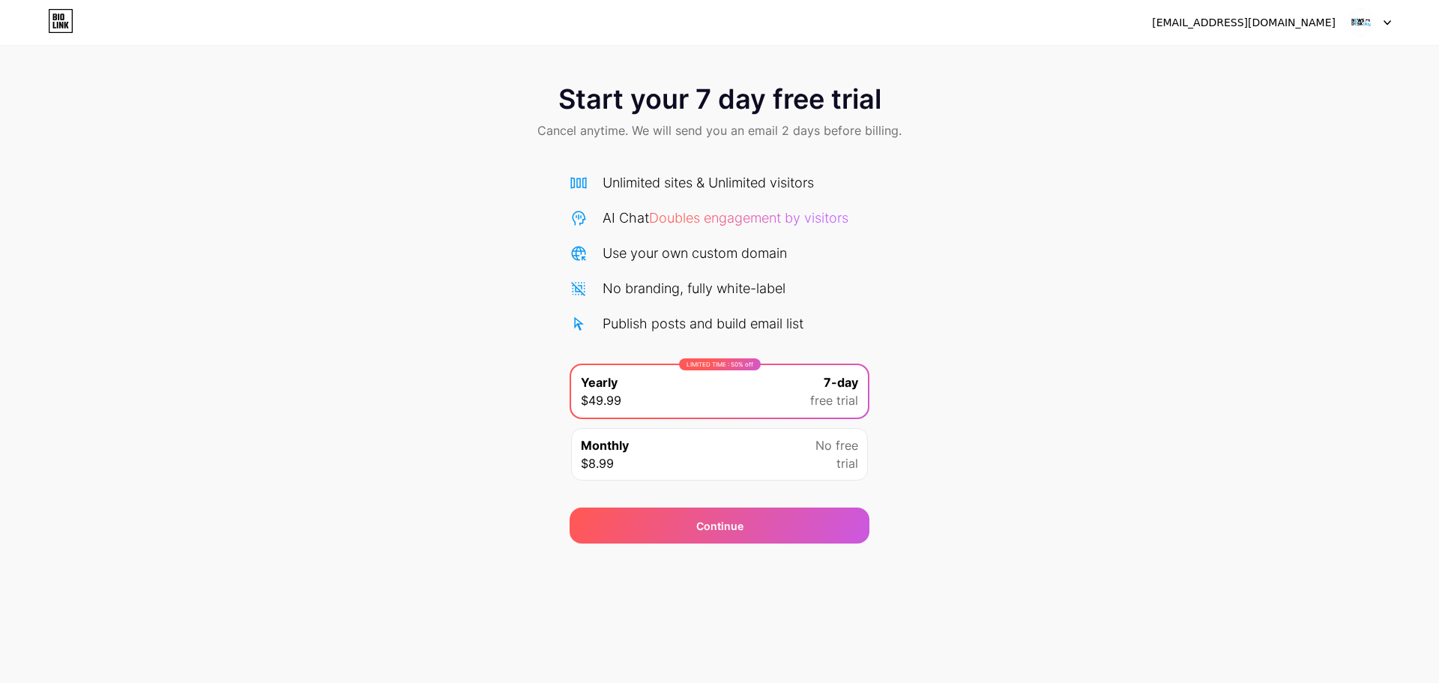
click at [1286, 30] on div "[EMAIL_ADDRESS][DOMAIN_NAME]" at bounding box center [1244, 23] width 184 height 16
click at [1295, 26] on div "[EMAIL_ADDRESS][DOMAIN_NAME]" at bounding box center [1244, 23] width 184 height 16
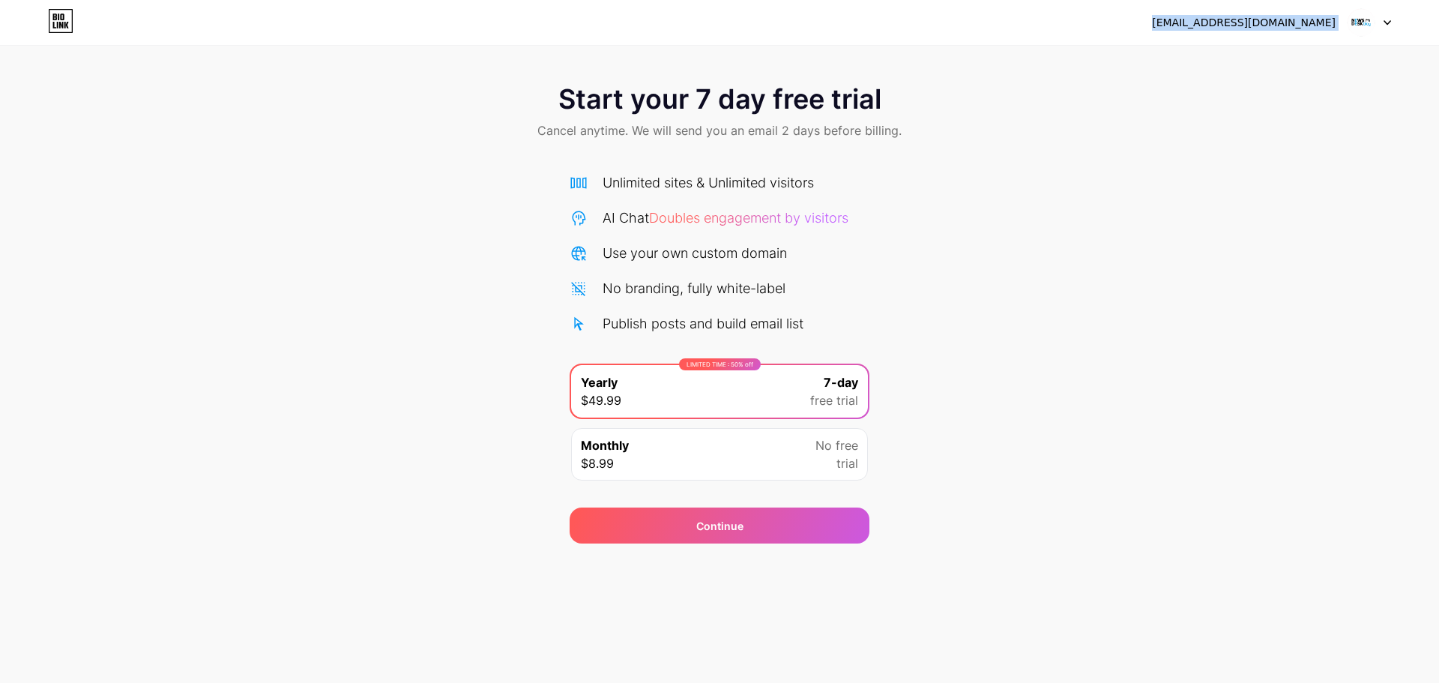
click at [1295, 26] on div "[EMAIL_ADDRESS][DOMAIN_NAME]" at bounding box center [1244, 23] width 184 height 16
click at [1303, 27] on div "[EMAIL_ADDRESS][DOMAIN_NAME]" at bounding box center [1244, 23] width 184 height 16
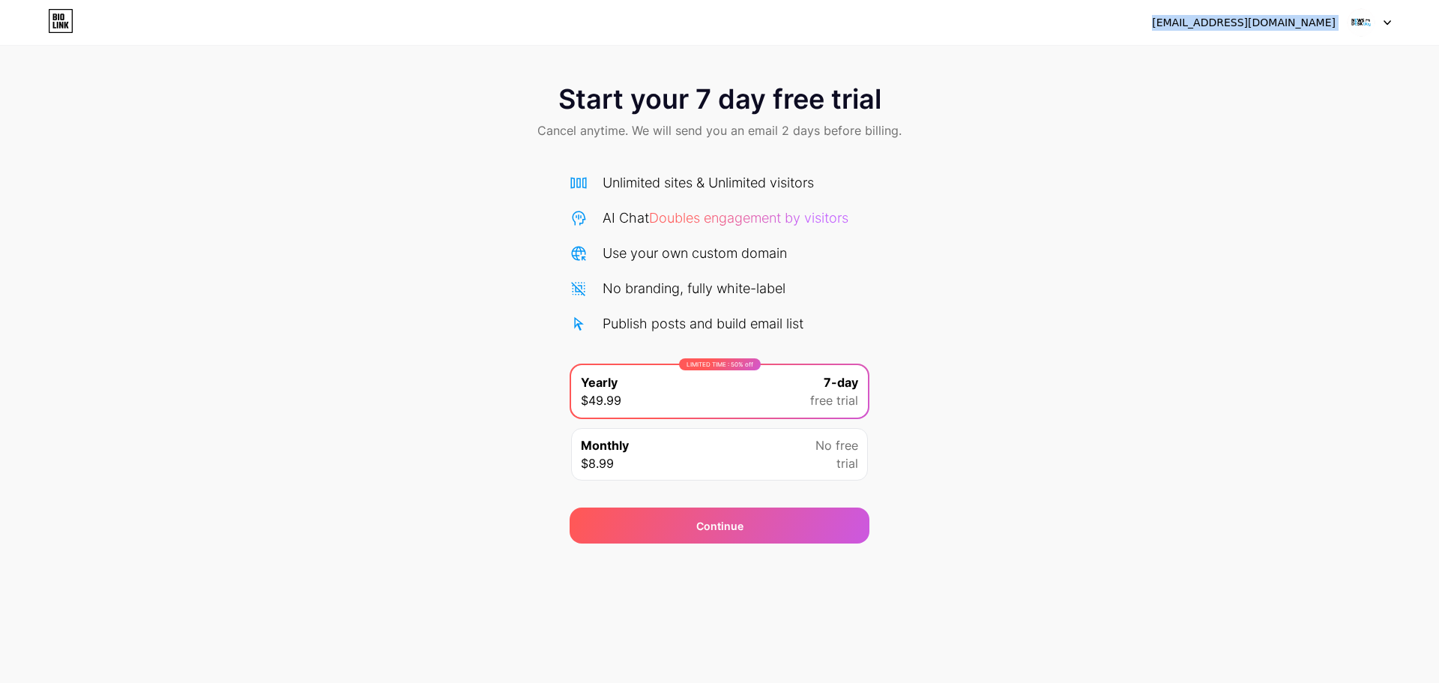
click at [1303, 27] on div "[EMAIL_ADDRESS][DOMAIN_NAME]" at bounding box center [1244, 23] width 184 height 16
click at [1355, 31] on img at bounding box center [1360, 22] width 28 height 28
click at [1358, 26] on img at bounding box center [1360, 22] width 28 height 28
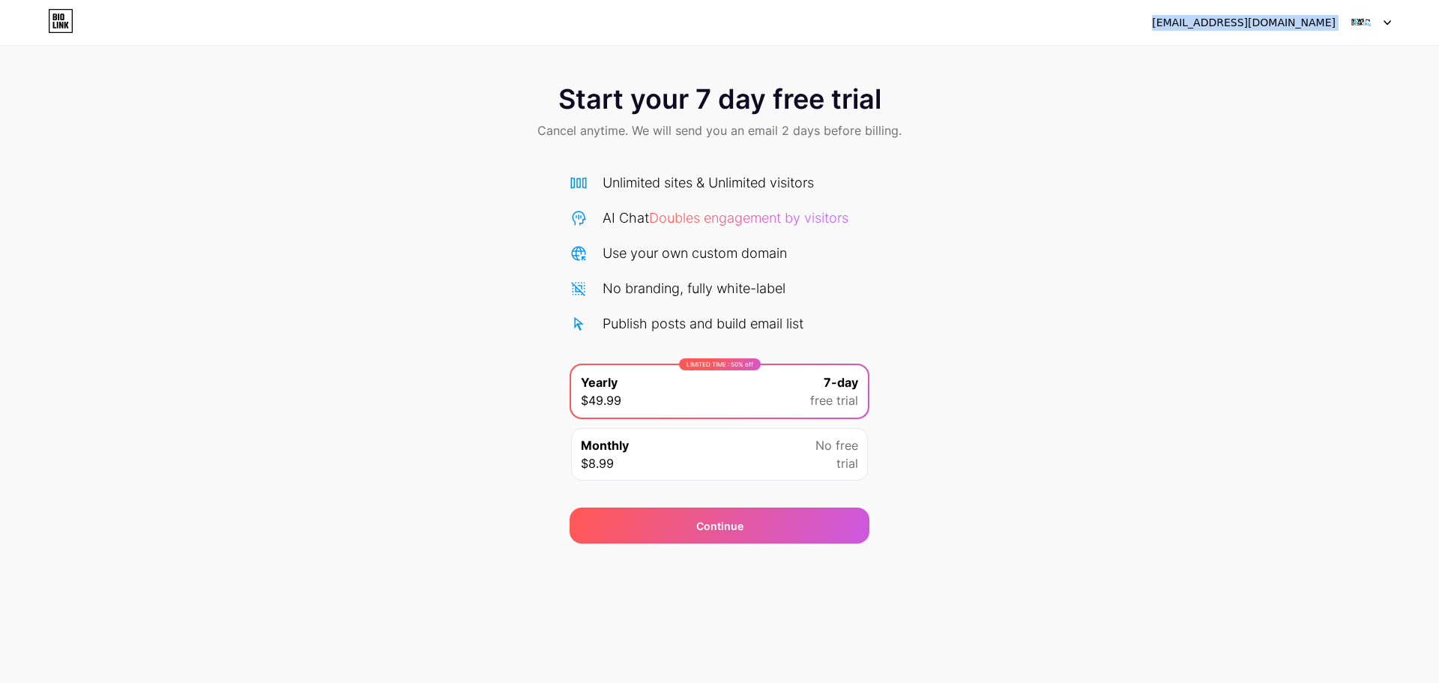
click at [1282, 25] on div "[EMAIL_ADDRESS][DOMAIN_NAME]" at bounding box center [1244, 23] width 184 height 16
click at [1196, 96] on div "Start your 7 day free trial Cancel anytime. We will send you an email 2 days be…" at bounding box center [719, 113] width 1439 height 88
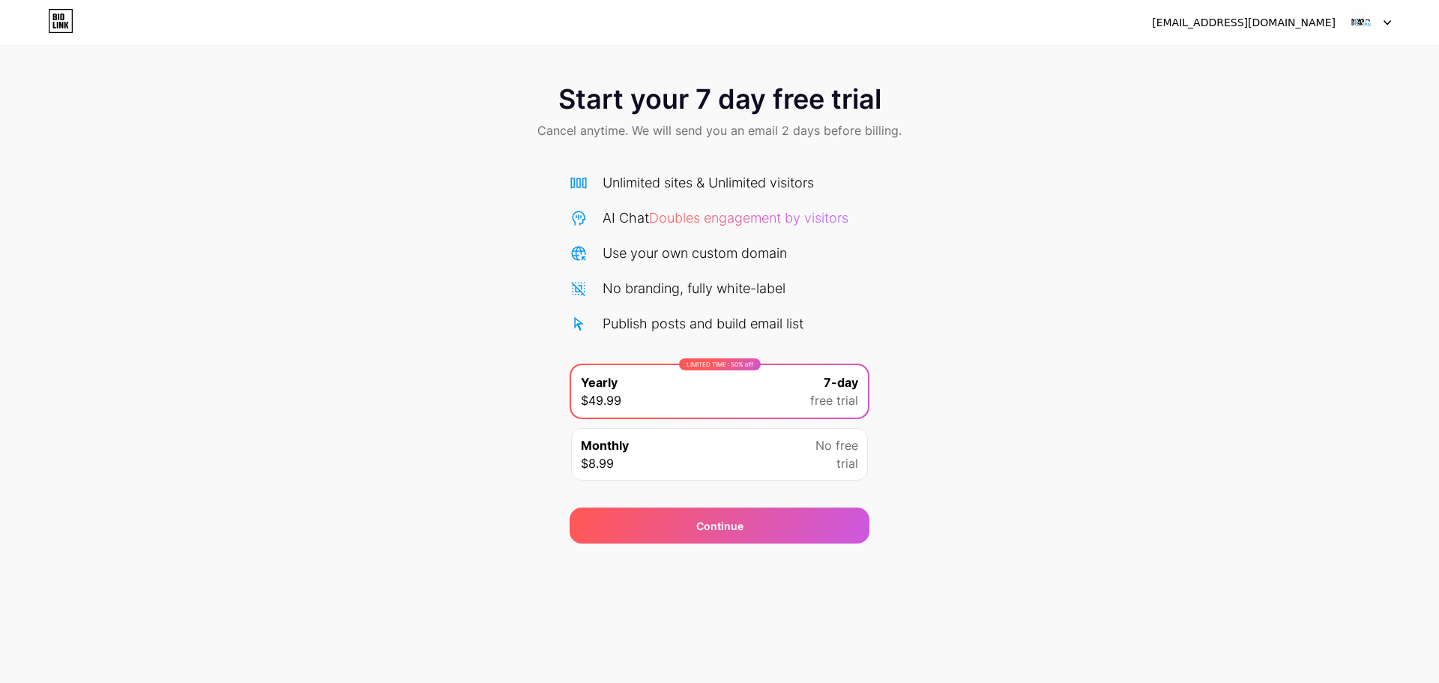
click at [64, 28] on icon at bounding box center [60, 21] width 25 height 24
click at [1243, 25] on div "[EMAIL_ADDRESS][DOMAIN_NAME]" at bounding box center [1244, 23] width 184 height 16
click at [1243, 28] on div "[EMAIL_ADDRESS][DOMAIN_NAME]" at bounding box center [1244, 23] width 184 height 16
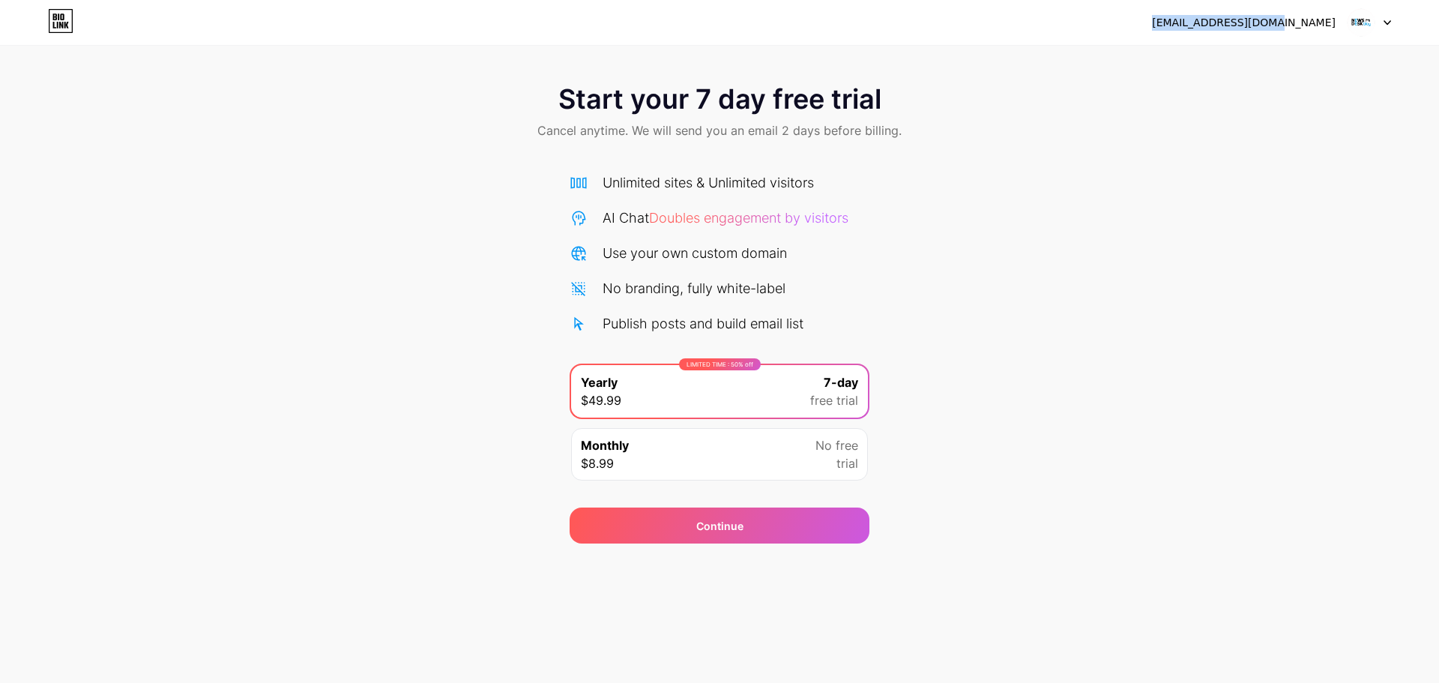
click at [1243, 28] on div "[EMAIL_ADDRESS][DOMAIN_NAME]" at bounding box center [1244, 23] width 184 height 16
